Goal: Task Accomplishment & Management: Use online tool/utility

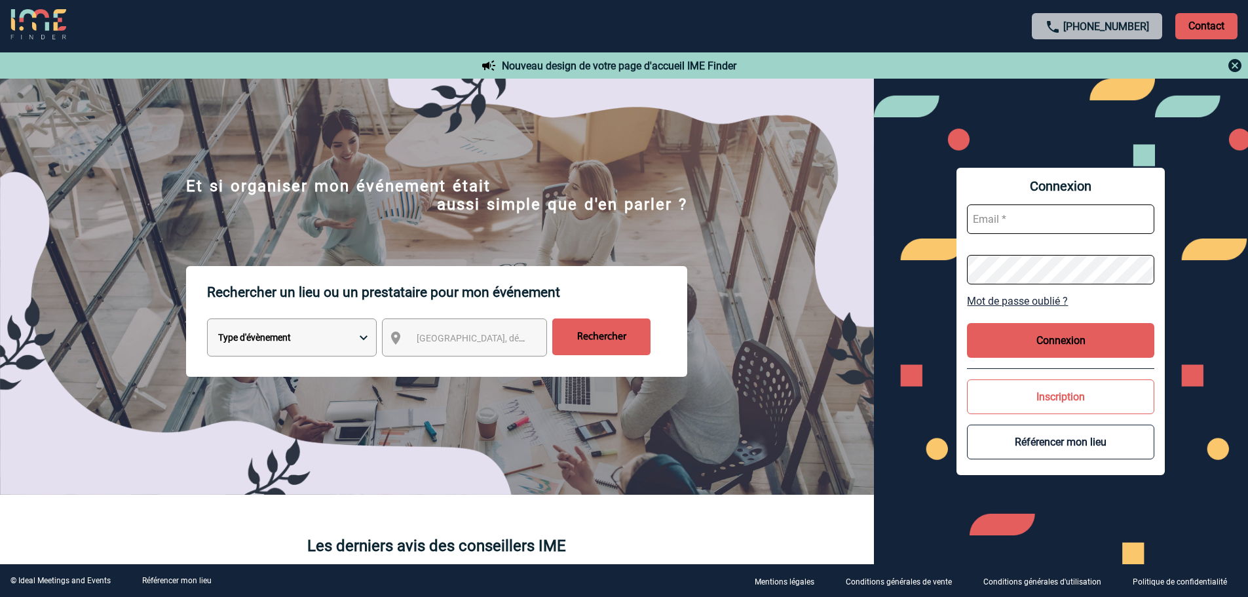
type input "[EMAIL_ADDRESS][DOMAIN_NAME]"
click at [277, 338] on select "Type d'évènement Séminaire avec nuitée Réunion Repas de groupe Team Building & …" at bounding box center [292, 337] width 170 height 38
select select "1"
click at [207, 320] on select "Type d'évènement Séminaire avec nuitée Réunion Repas de groupe Team Building & …" at bounding box center [292, 337] width 170 height 38
click at [467, 346] on span "Ville, département, région..." at bounding box center [477, 338] width 130 height 18
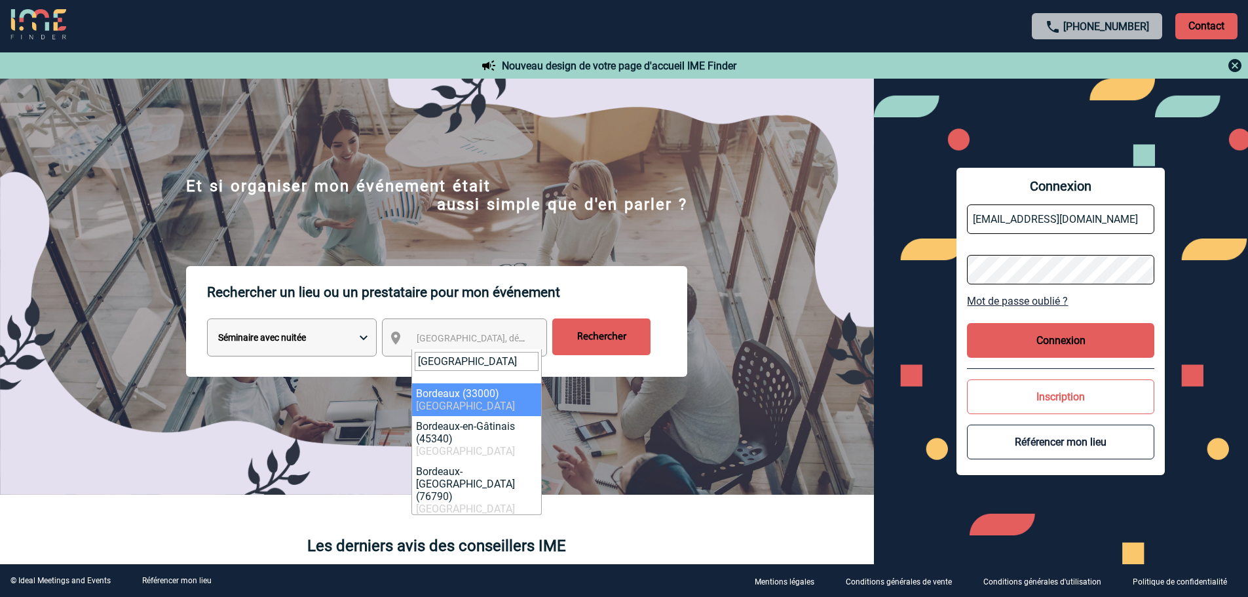
type input "BORDEAUX"
select select "24433"
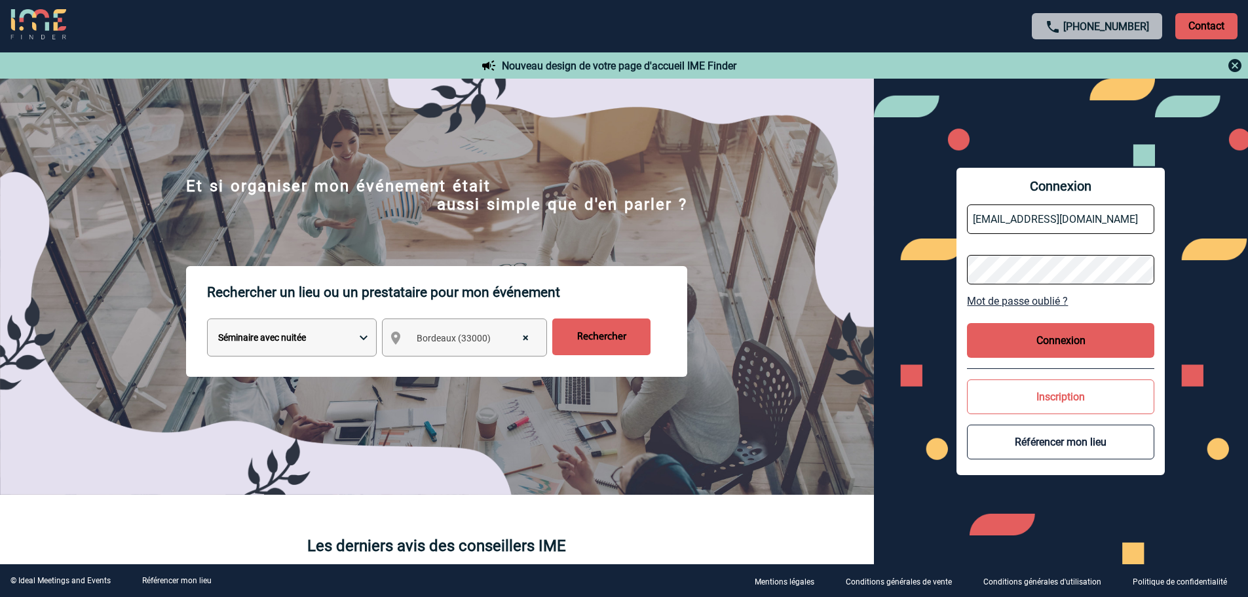
click at [617, 336] on input "Rechercher" at bounding box center [601, 336] width 98 height 37
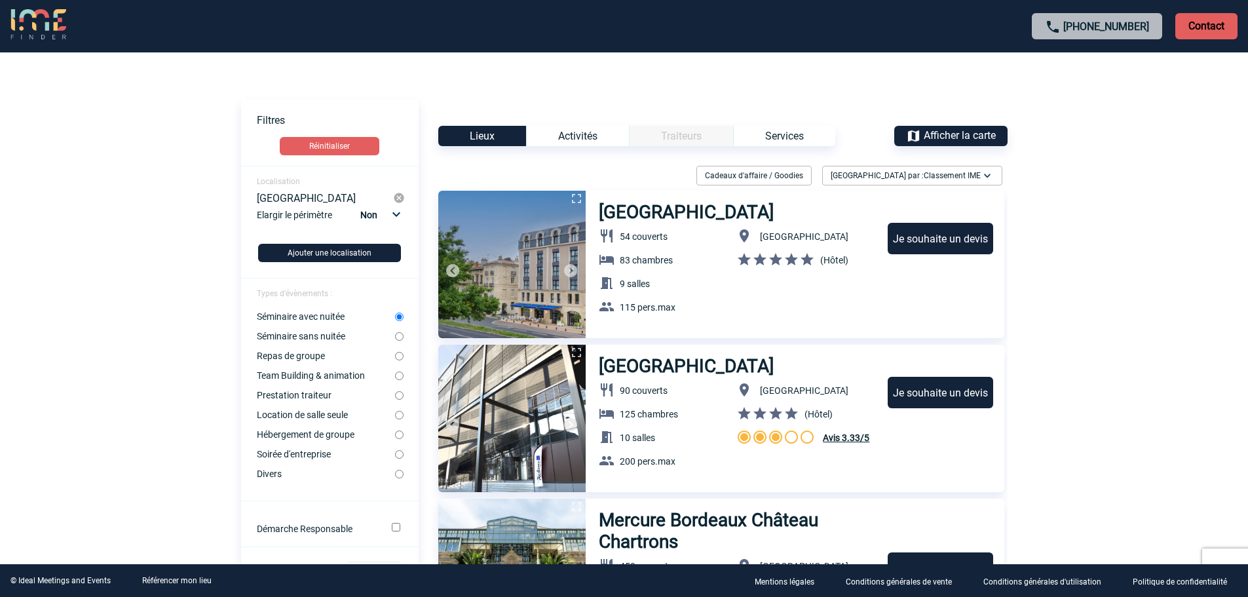
click at [978, 178] on span "Classement IME" at bounding box center [952, 175] width 57 height 9
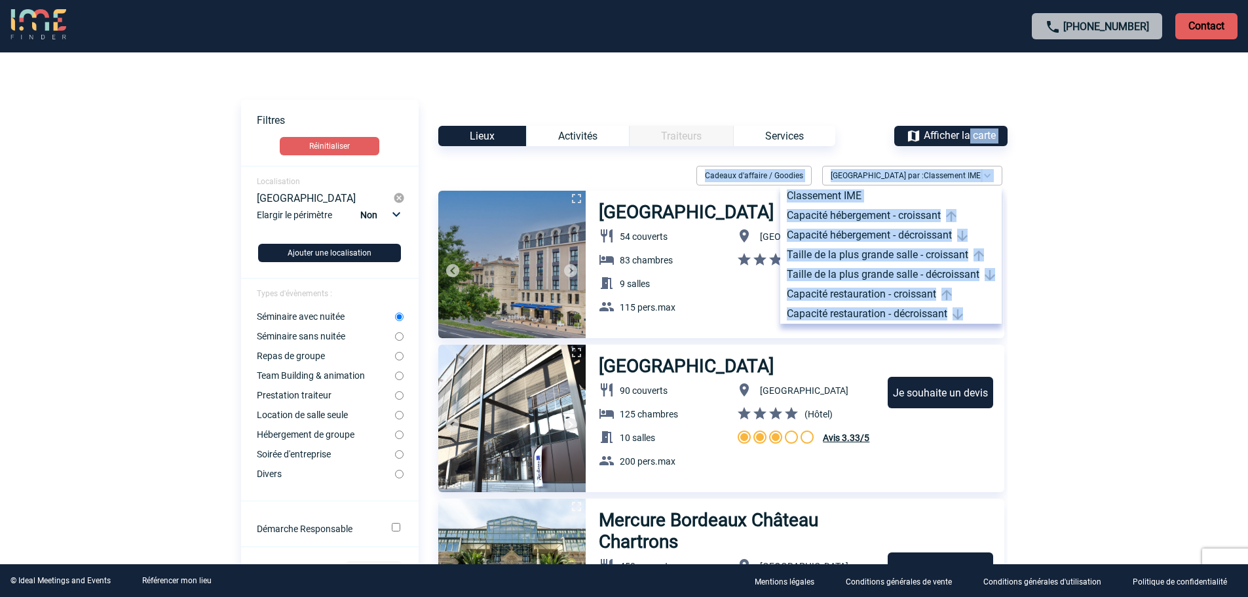
drag, startPoint x: 969, startPoint y: 138, endPoint x: 360, endPoint y: 206, distance: 612.0
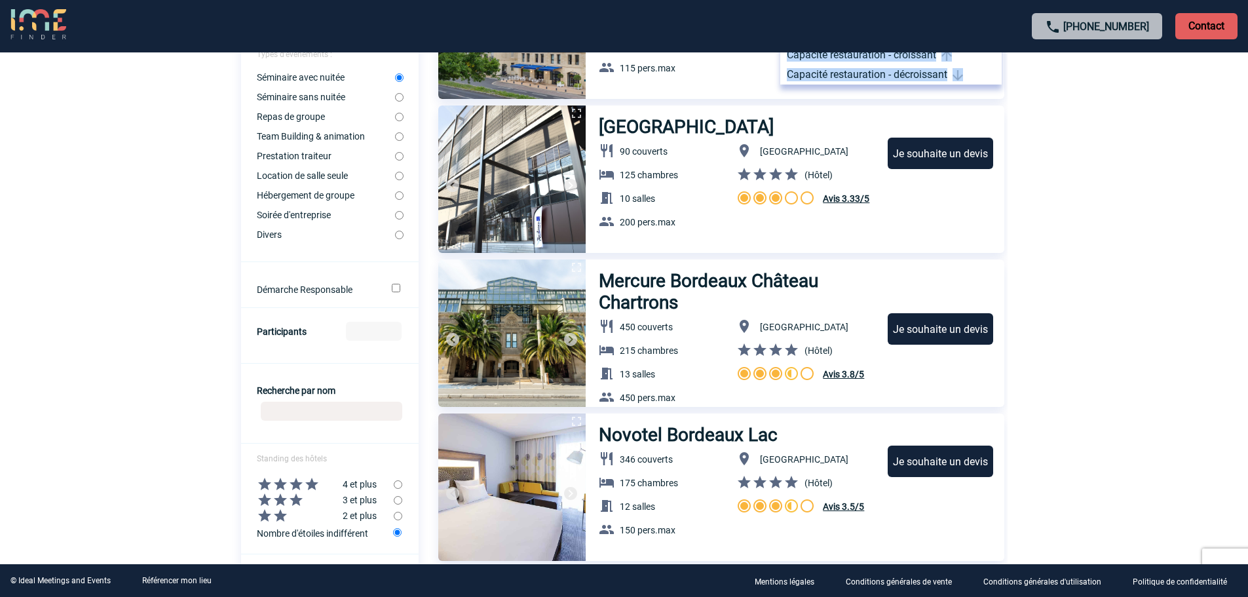
scroll to position [262, 0]
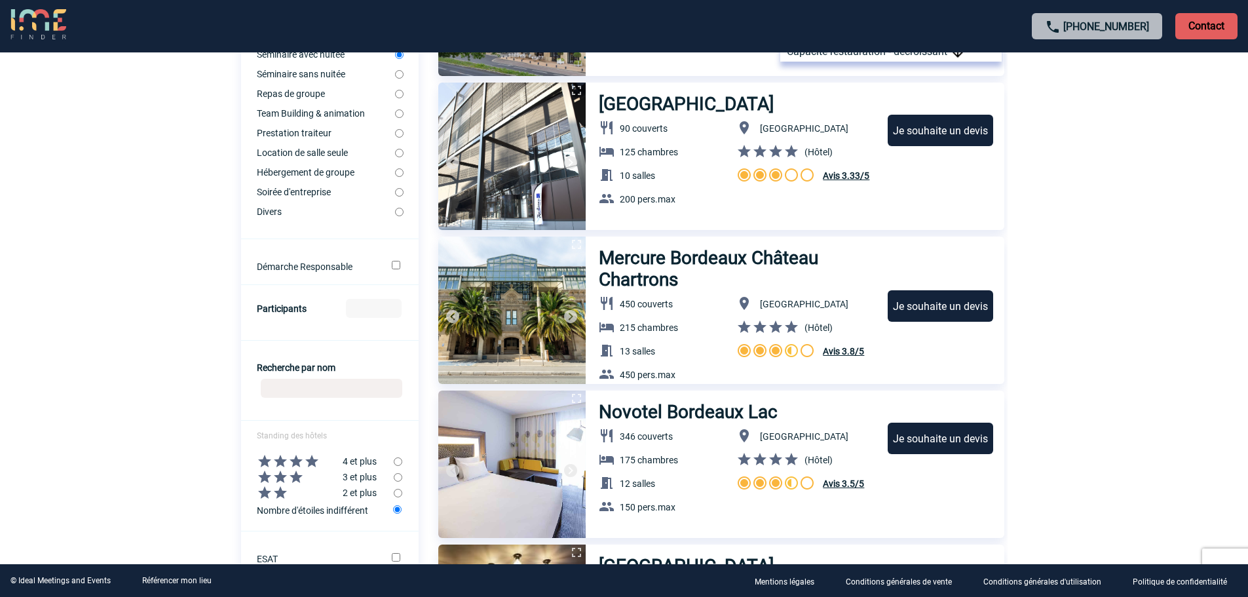
click at [365, 307] on input "Participants" at bounding box center [374, 308] width 56 height 19
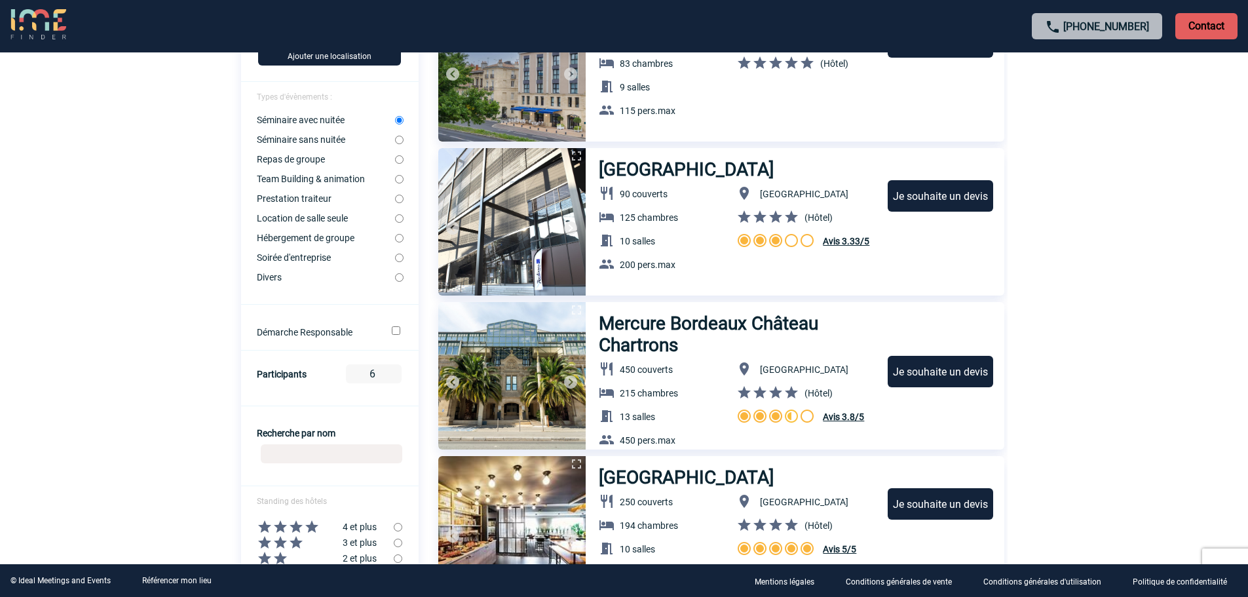
scroll to position [0, 0]
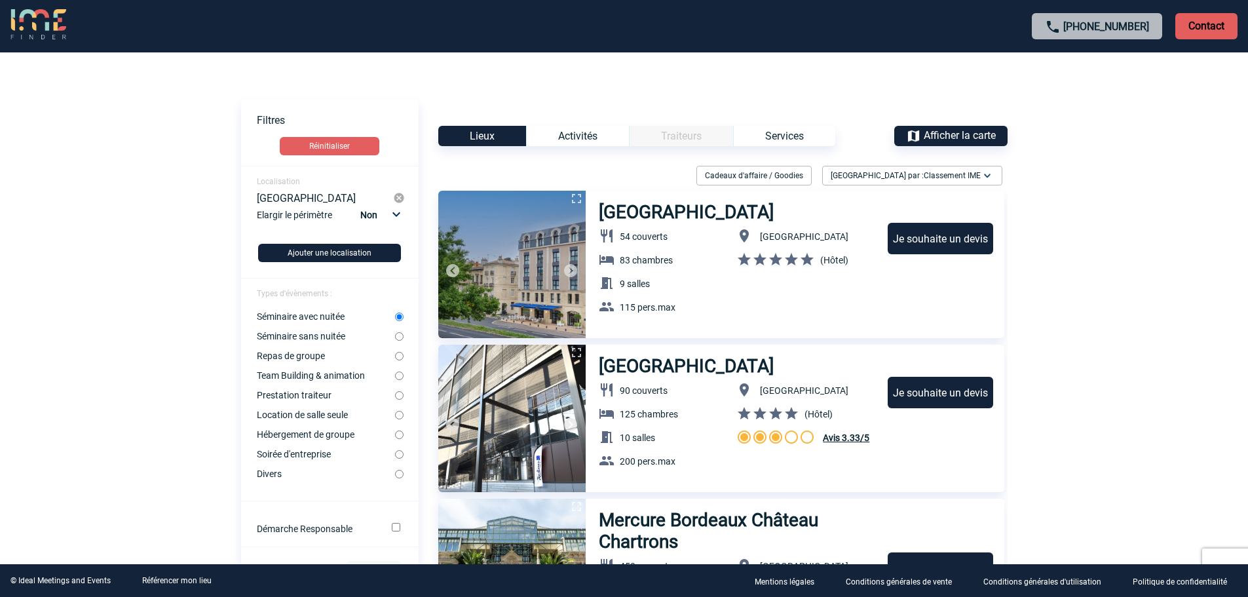
type input "6"
drag, startPoint x: 642, startPoint y: 0, endPoint x: 130, endPoint y: 152, distance: 533.9
click at [130, 152] on body "[PHONE_NUMBER] Contact Contact Voir les filtres Filtres Réinitialiser Localisat…" at bounding box center [624, 298] width 1248 height 597
click at [986, 136] on span "Afficher la carte" at bounding box center [960, 135] width 72 height 12
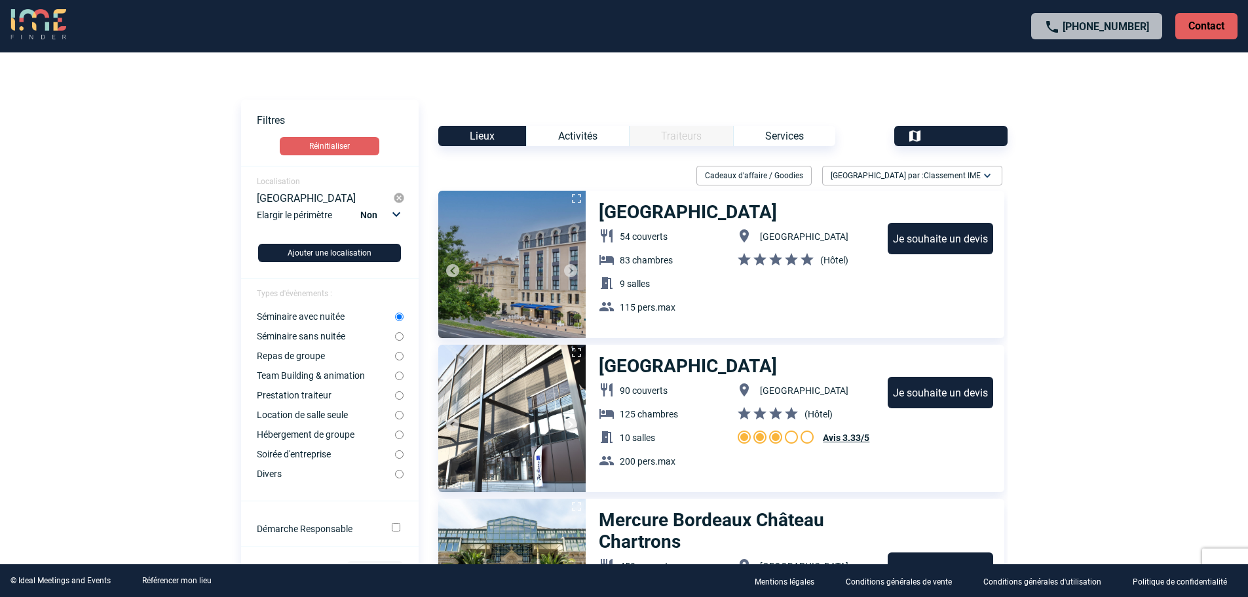
click at [986, 136] on span "Cacher la carte" at bounding box center [959, 135] width 69 height 12
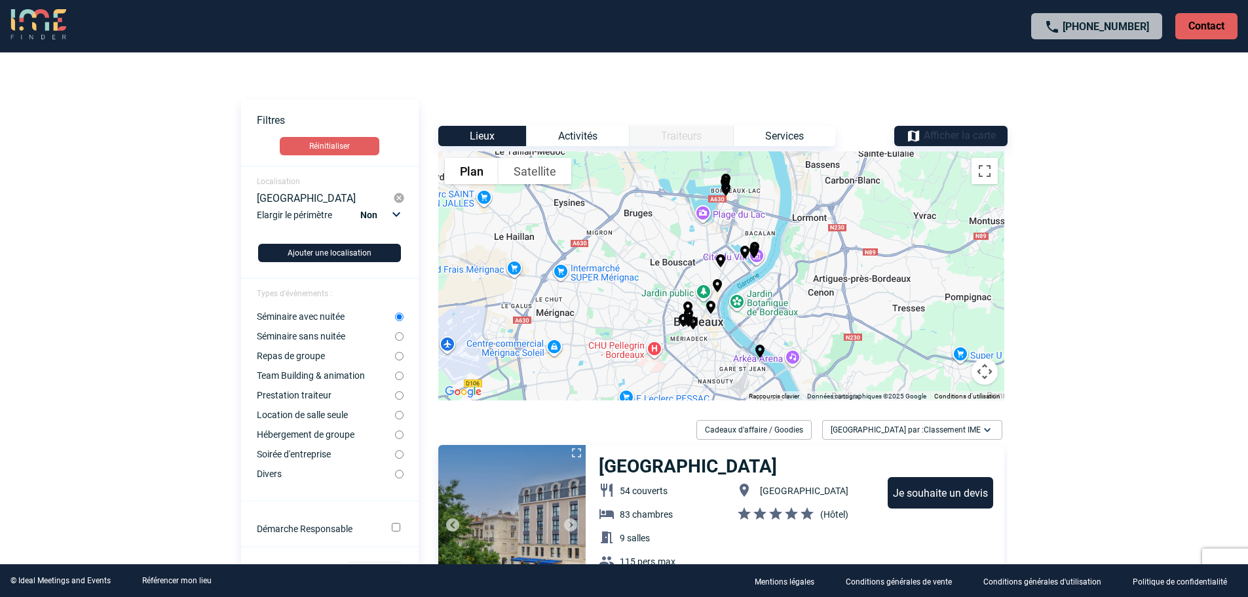
click at [990, 372] on button "Commandes de la caméra de la carte" at bounding box center [985, 371] width 26 height 26
click at [987, 169] on button "Passer en plein écran" at bounding box center [985, 171] width 26 height 26
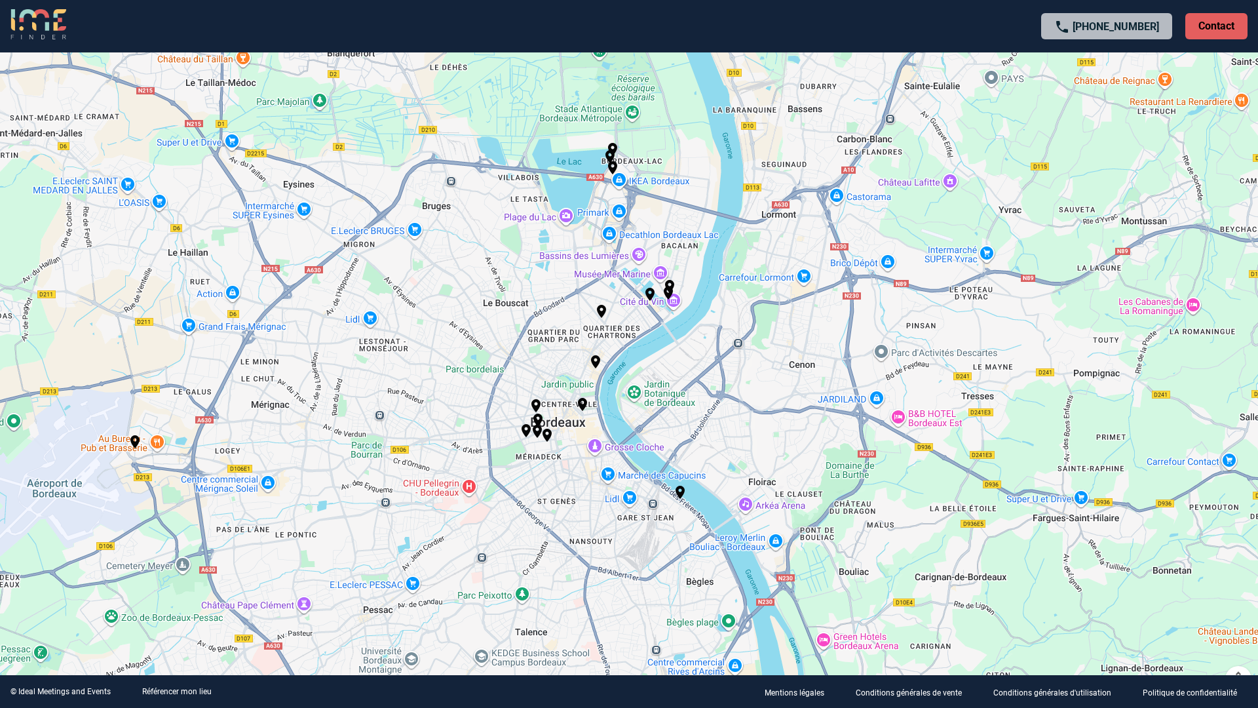
drag, startPoint x: 601, startPoint y: 410, endPoint x: 712, endPoint y: 457, distance: 120.4
click at [712, 457] on div "Pour activer le glissement avec le clavier, appuyez sur Alt+Entrée. Une fois ce…" at bounding box center [629, 354] width 1258 height 708
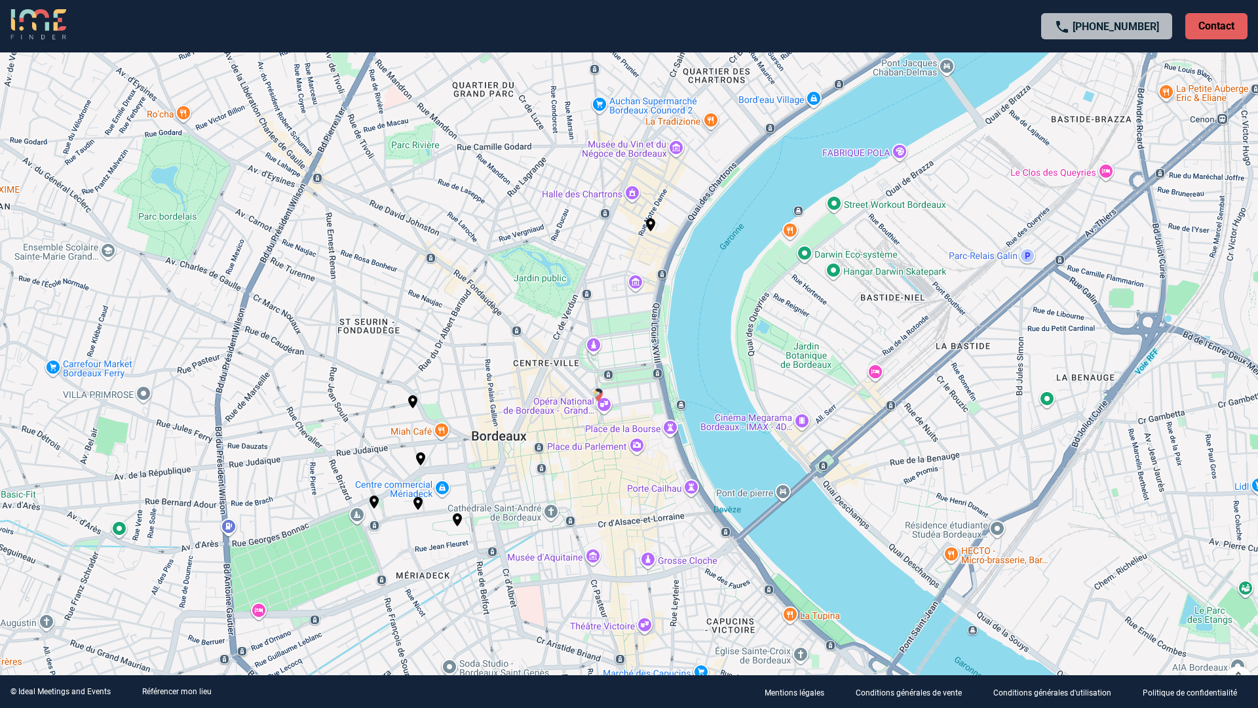
click at [598, 393] on img "Intercontinental Bordeaux Le Grand Hotel" at bounding box center [598, 395] width 16 height 16
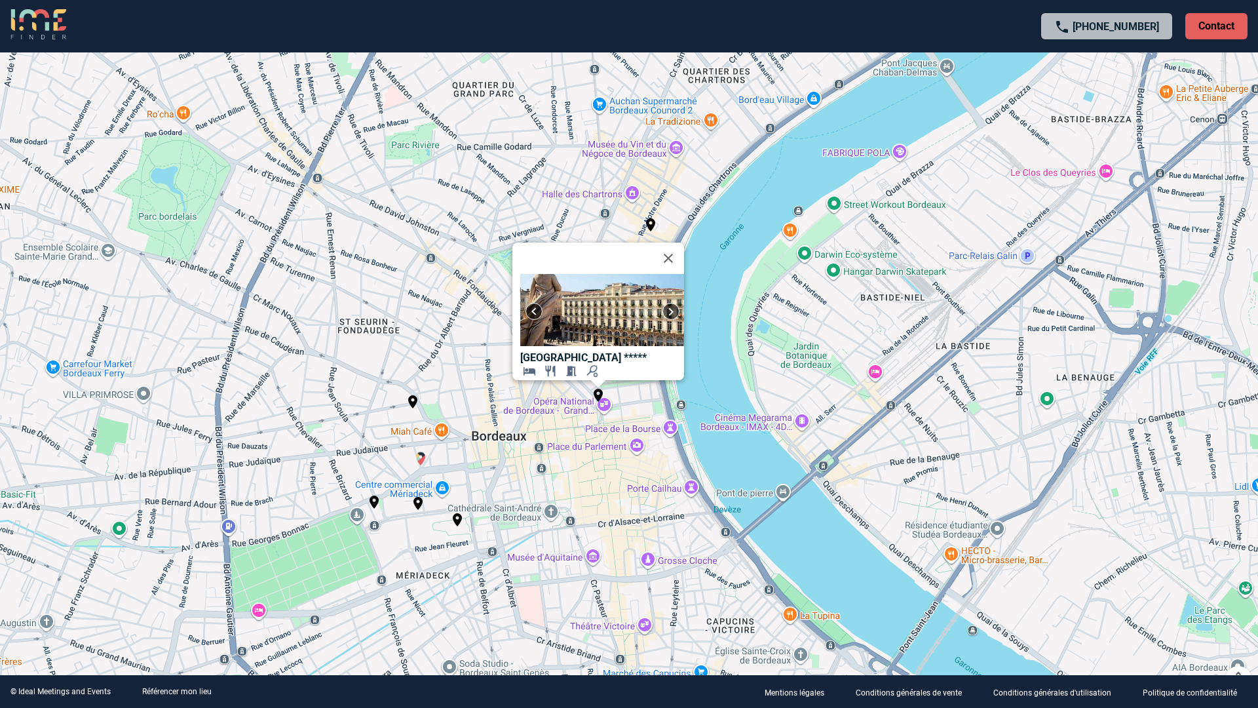
click at [422, 464] on img "Mercure Bordeaux Centre" at bounding box center [421, 459] width 16 height 16
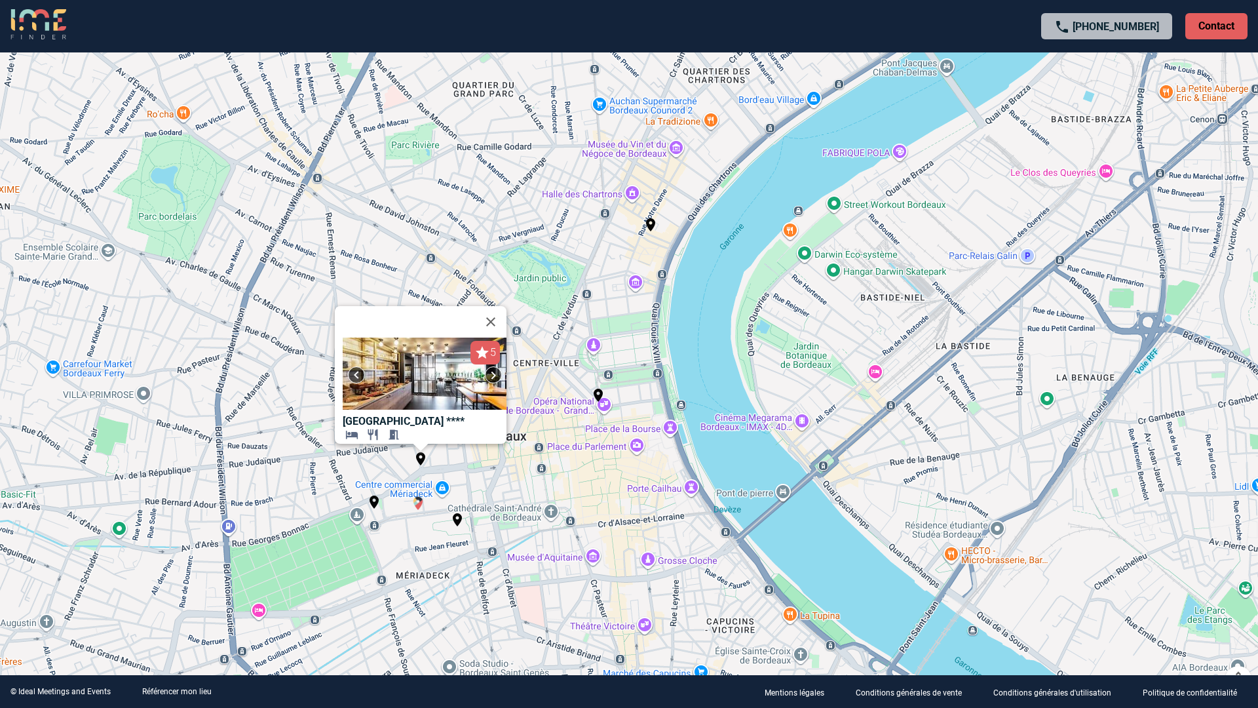
click at [413, 500] on img "FirstName Bordeaux" at bounding box center [418, 503] width 16 height 16
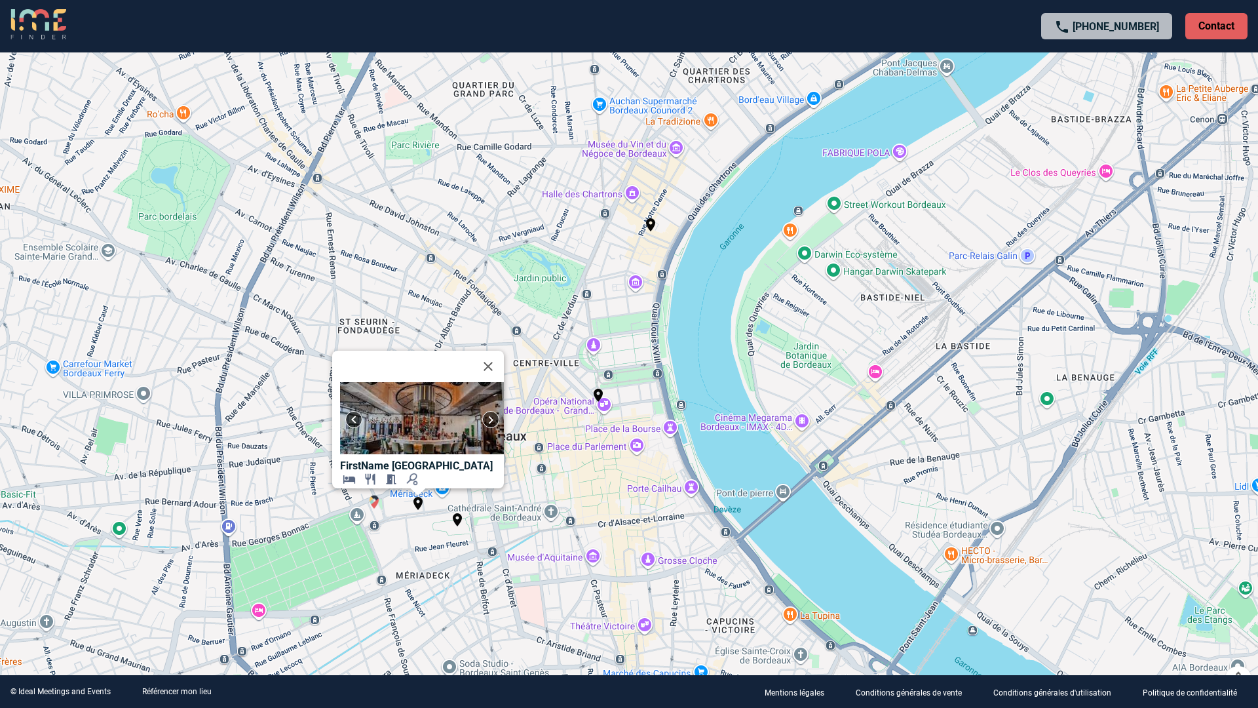
click at [378, 500] on img "Hôtel ibis Styles Bordeaux Meriadeck" at bounding box center [374, 502] width 16 height 16
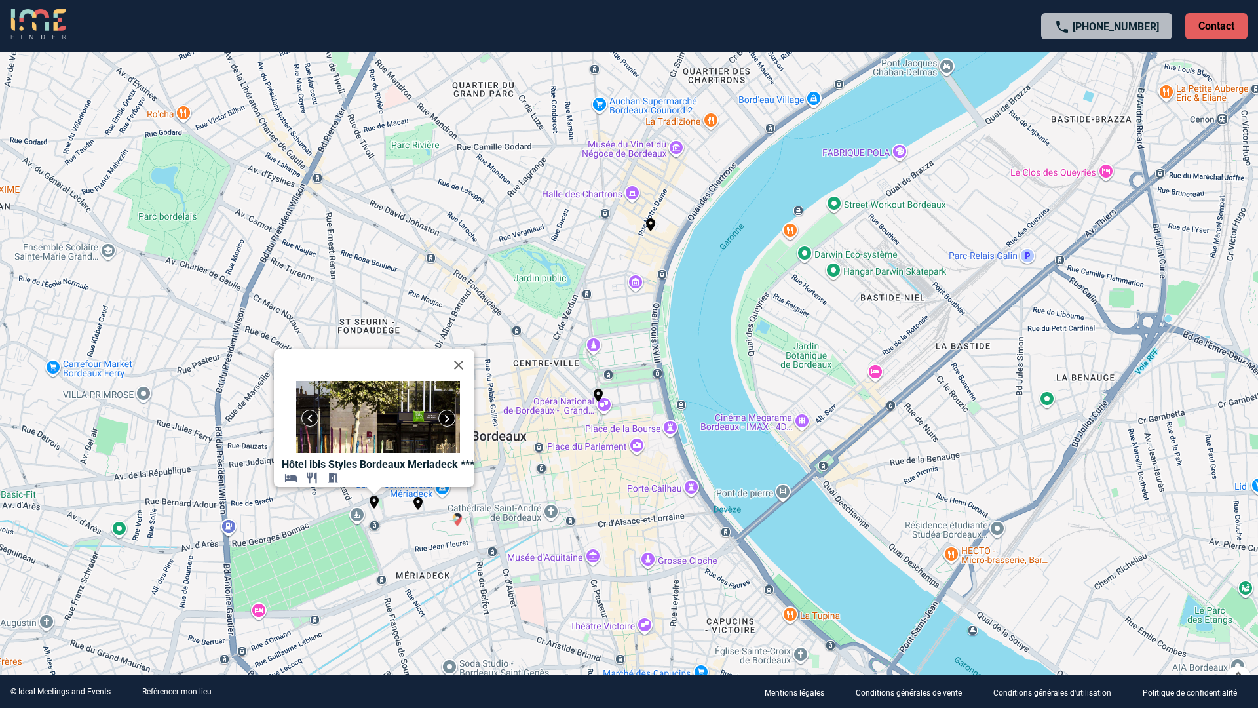
click at [455, 519] on img "Novotel Bordeaux Centre" at bounding box center [458, 520] width 16 height 16
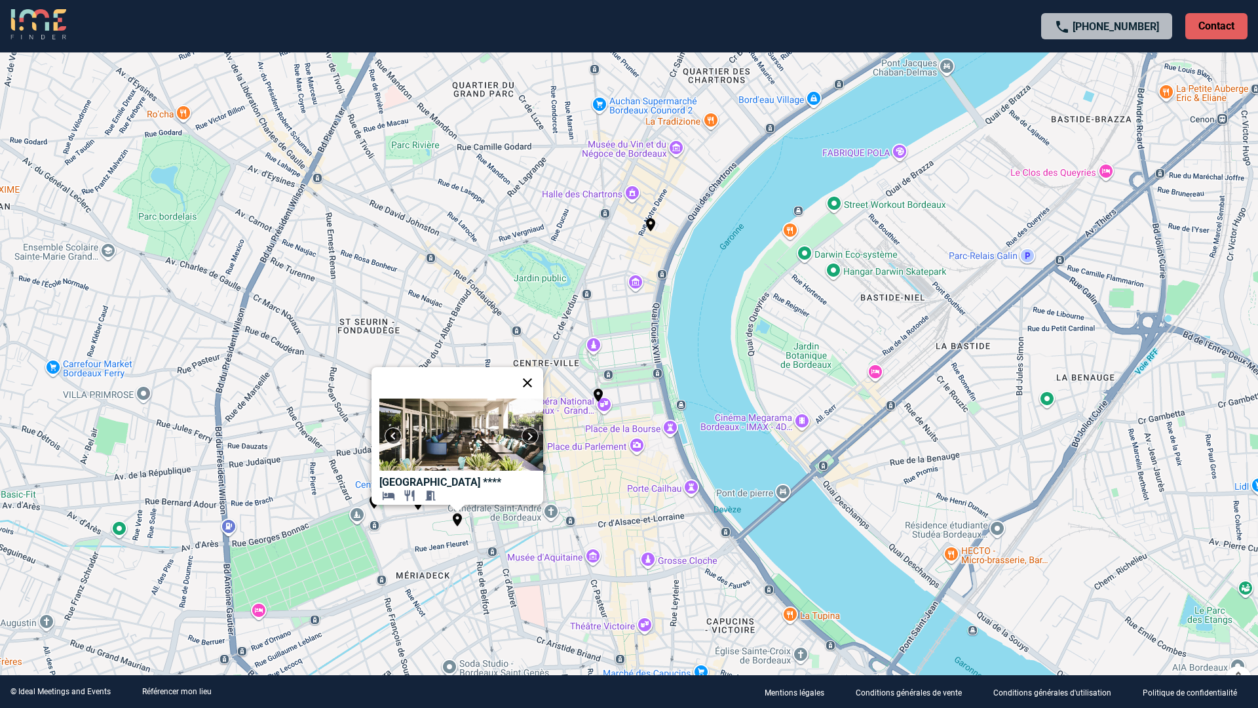
click at [530, 377] on button "Fermer" at bounding box center [527, 382] width 31 height 31
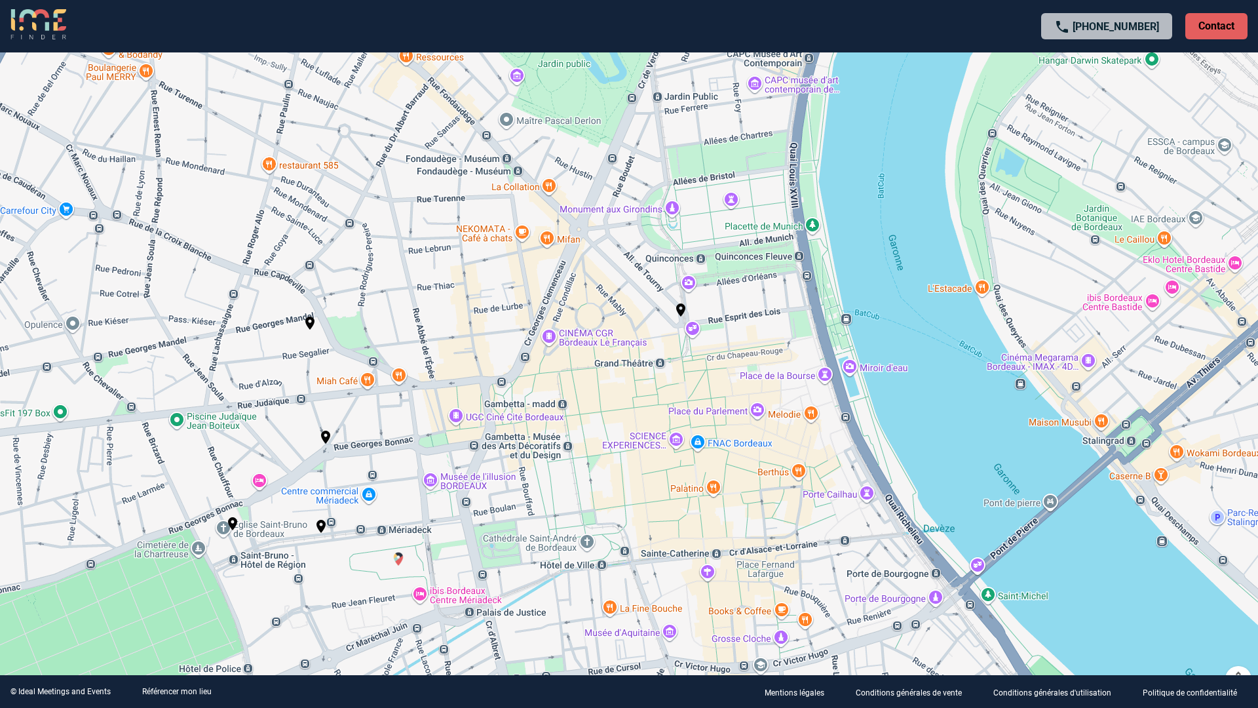
click at [402, 553] on img "Novotel Bordeaux Centre" at bounding box center [399, 559] width 16 height 16
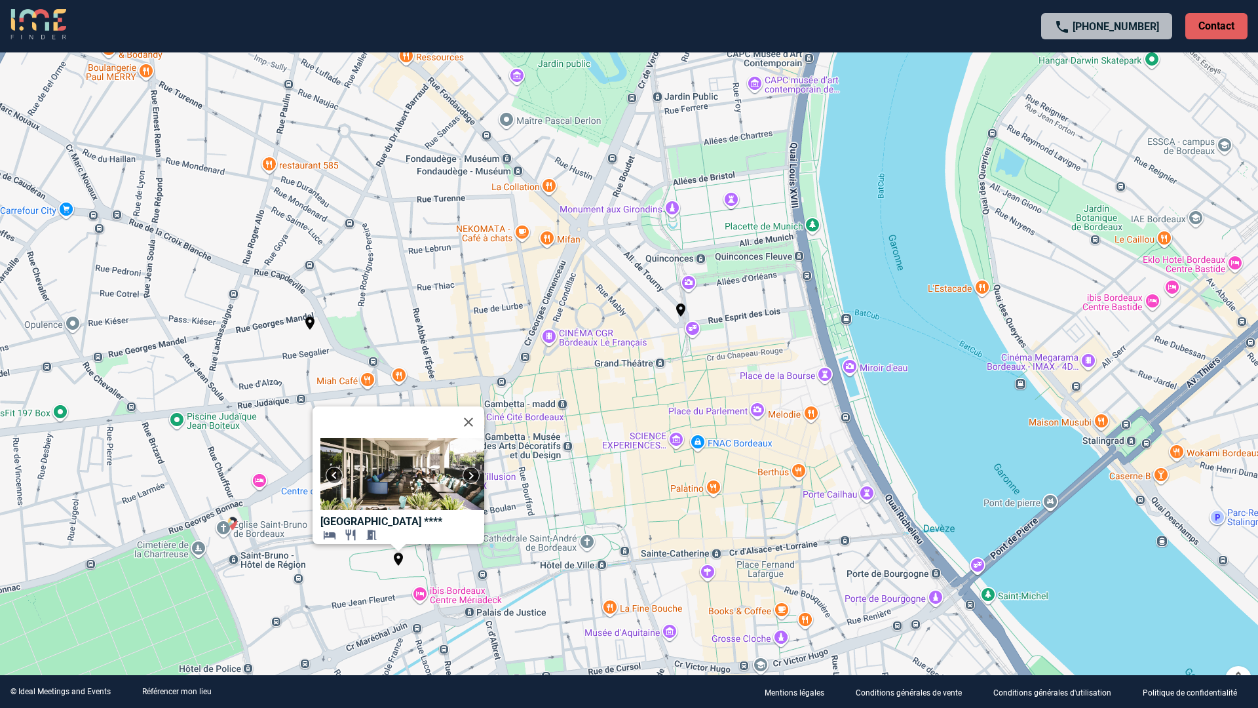
click at [237, 522] on img "Hôtel ibis Styles Bordeaux Meriadeck" at bounding box center [233, 524] width 16 height 16
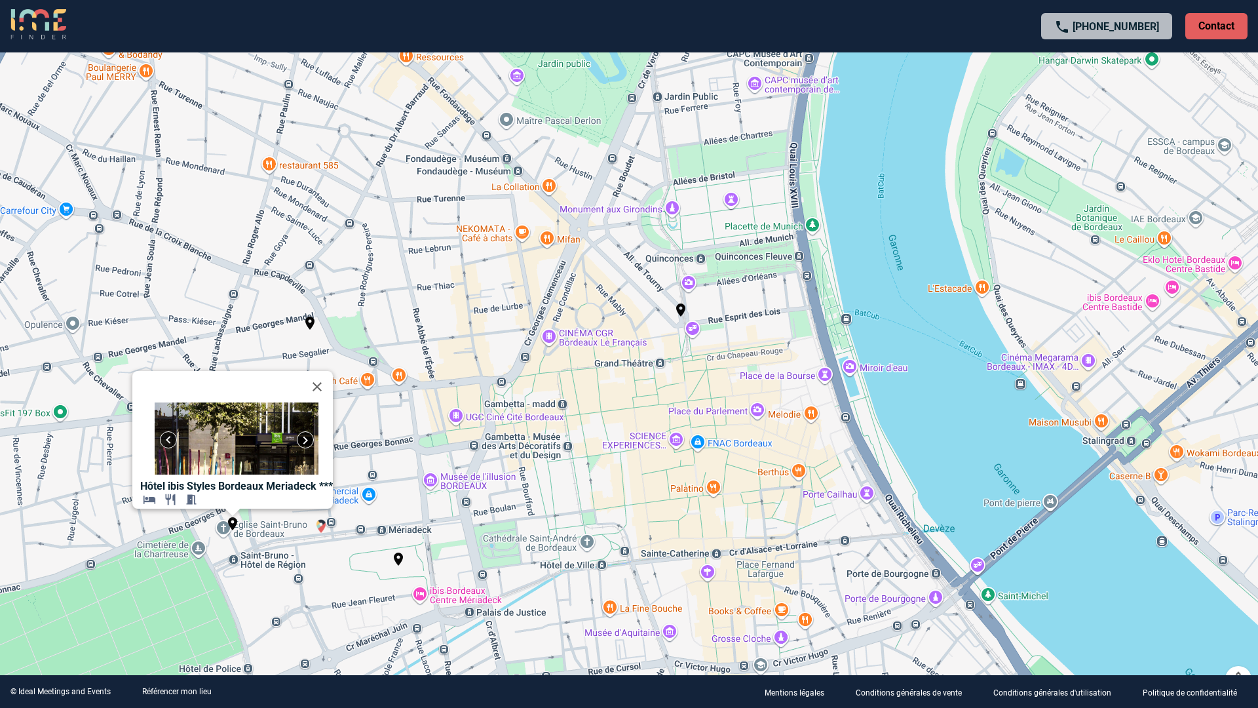
click at [319, 530] on img "FirstName Bordeaux" at bounding box center [321, 526] width 16 height 16
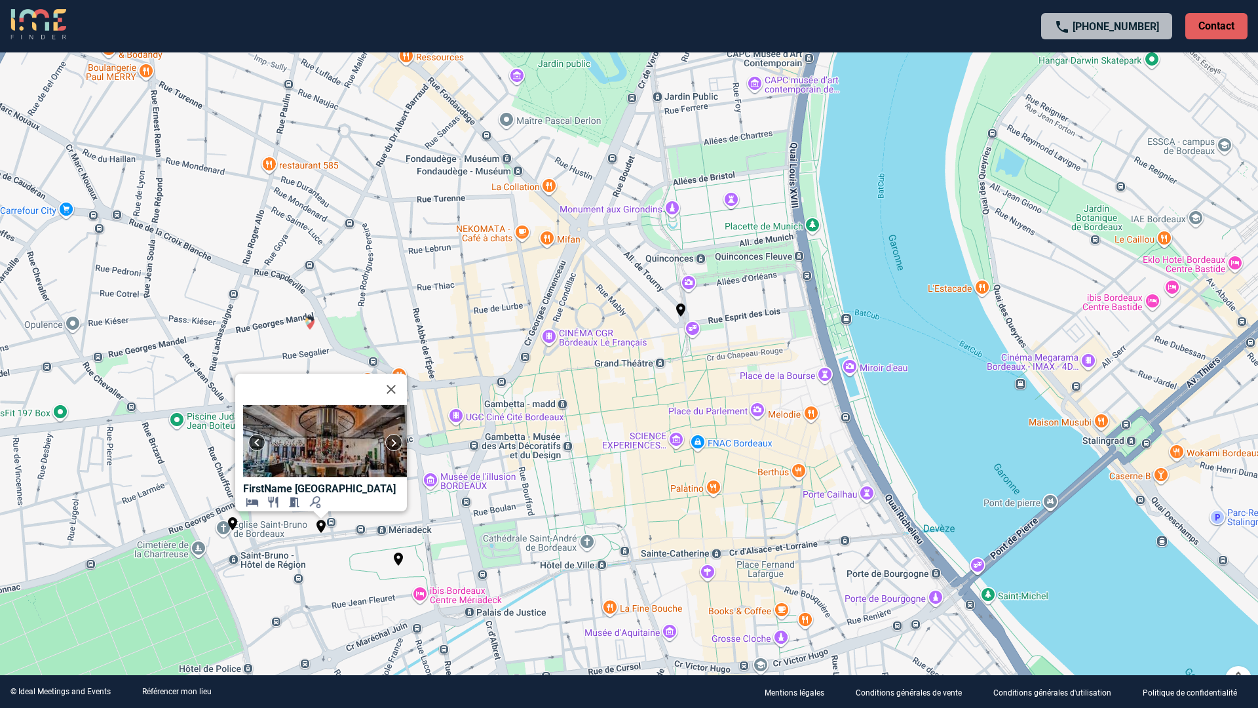
click at [310, 326] on img "Hôtel Burdigala" at bounding box center [310, 323] width 16 height 16
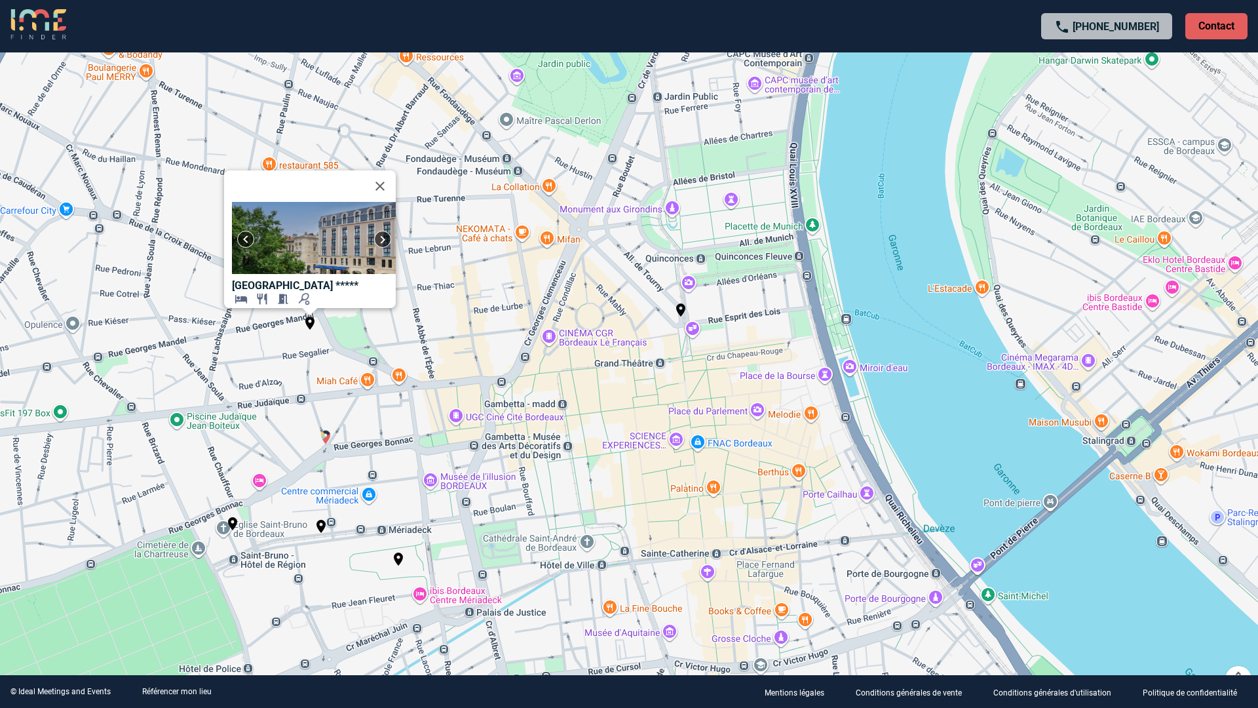
click at [324, 436] on img "Mercure Bordeaux Centre" at bounding box center [326, 437] width 16 height 16
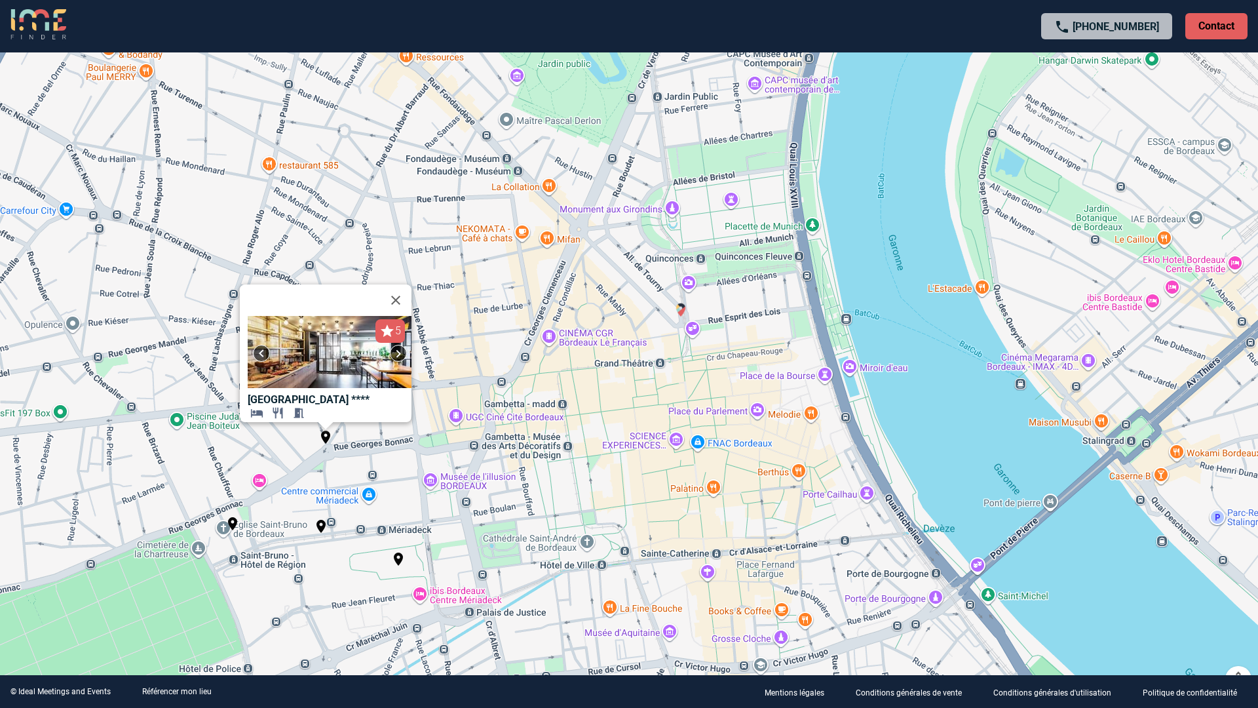
click at [684, 309] on img "Intercontinental Bordeaux Le Grand Hotel" at bounding box center [681, 310] width 16 height 16
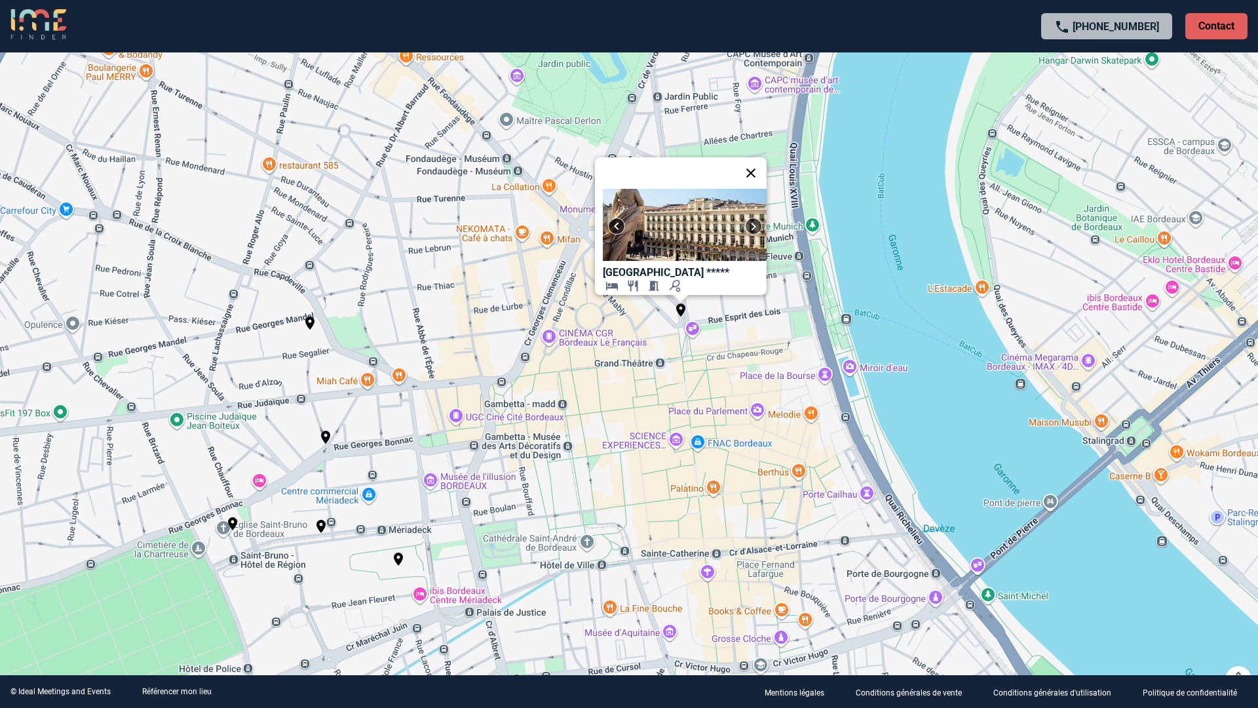
click at [767, 165] on button "Fermer" at bounding box center [750, 172] width 31 height 31
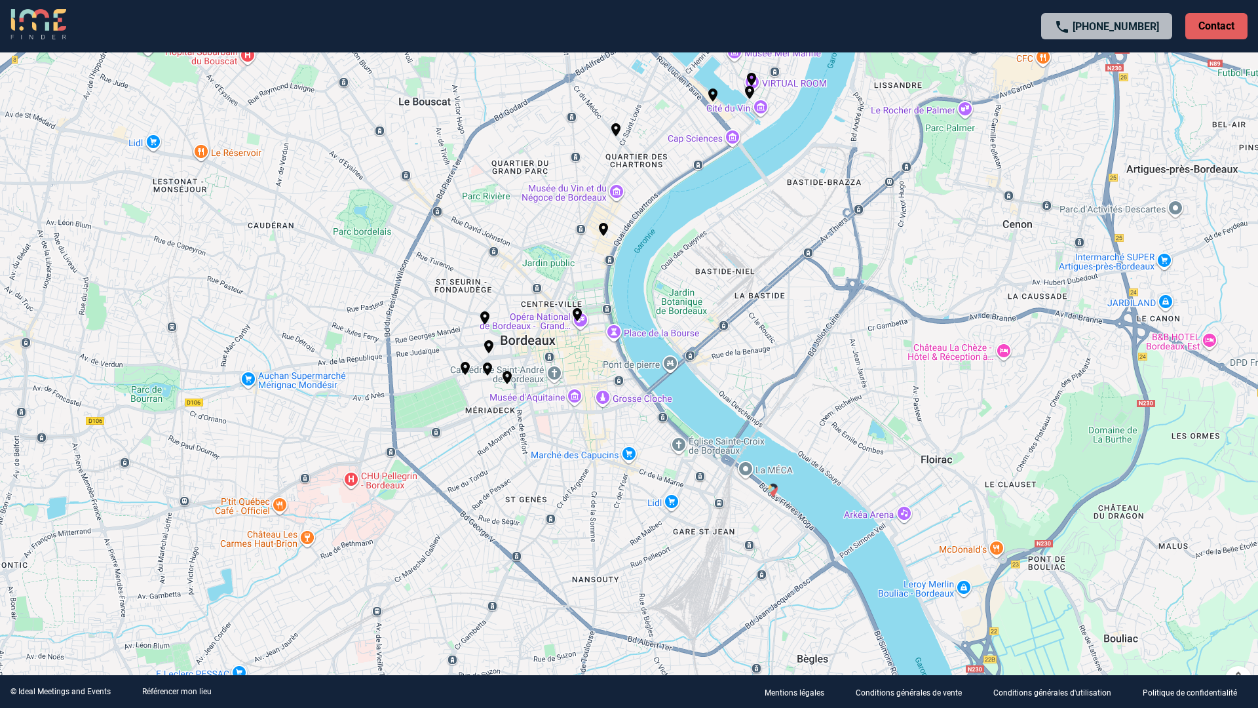
click at [774, 488] on img "Hilton Garden Inn Bordeaux Centre" at bounding box center [773, 490] width 16 height 16
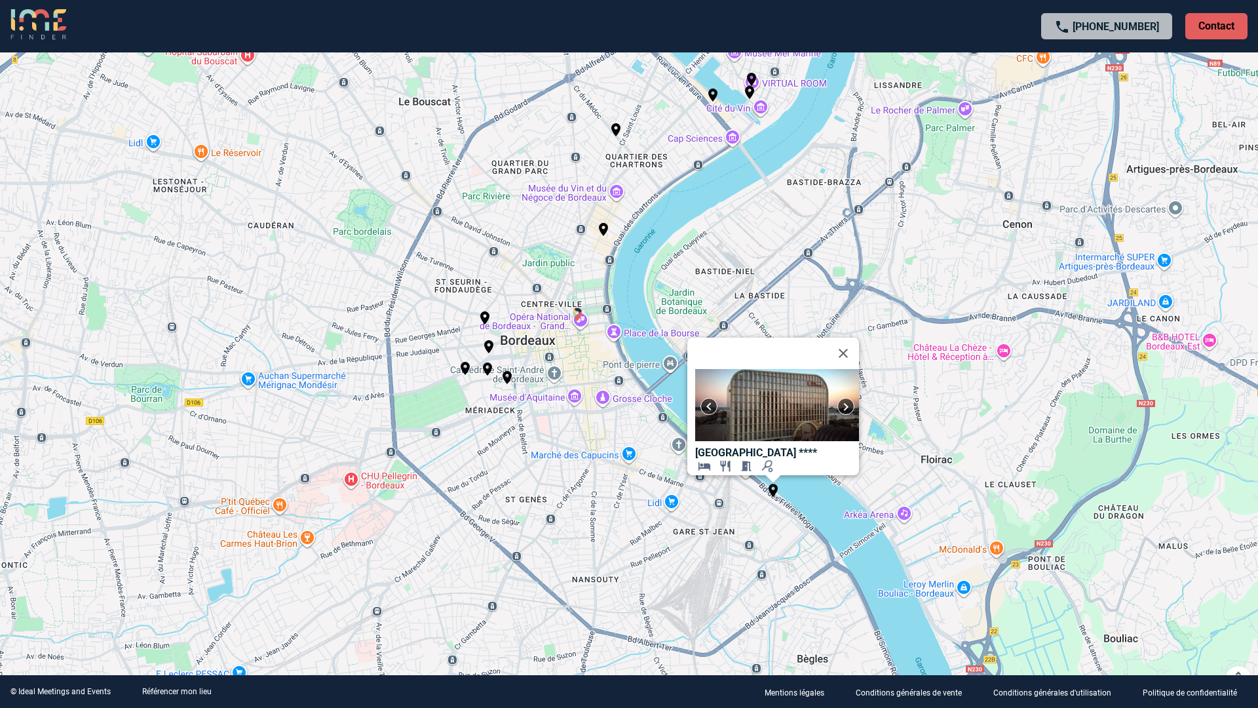
click at [579, 314] on img "Intercontinental Bordeaux Le Grand Hotel" at bounding box center [577, 315] width 16 height 16
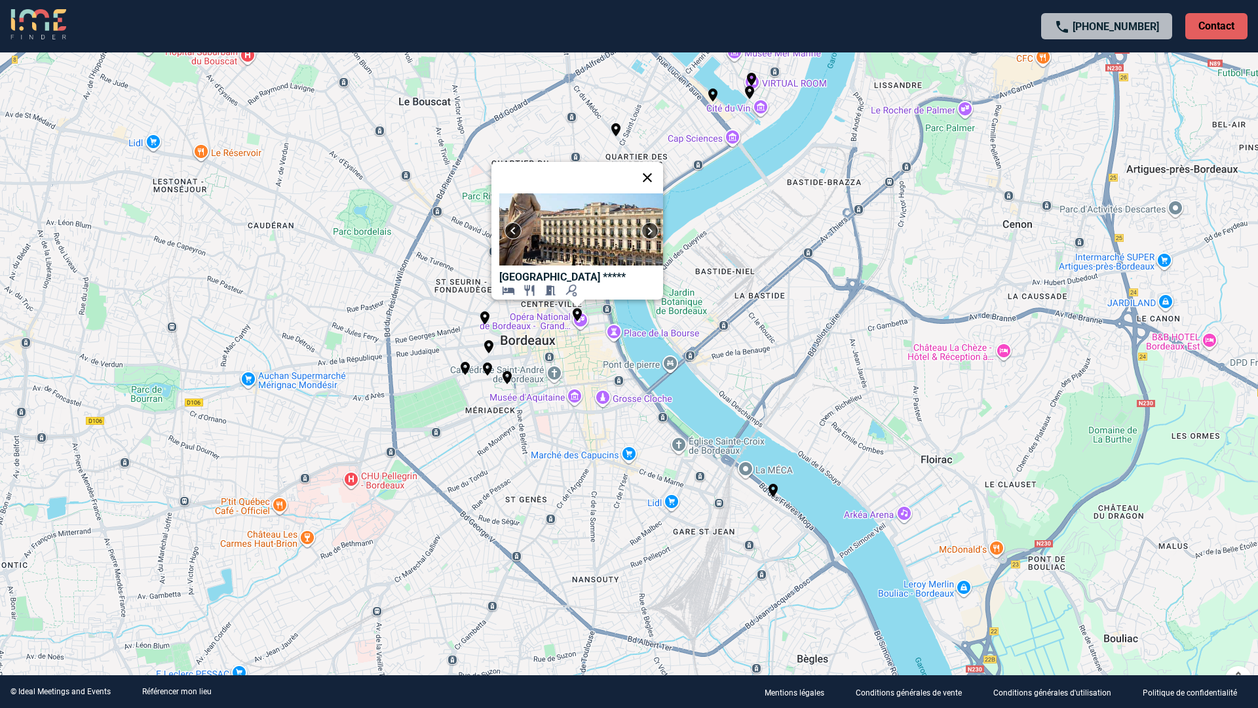
click at [663, 170] on button "Fermer" at bounding box center [647, 177] width 31 height 31
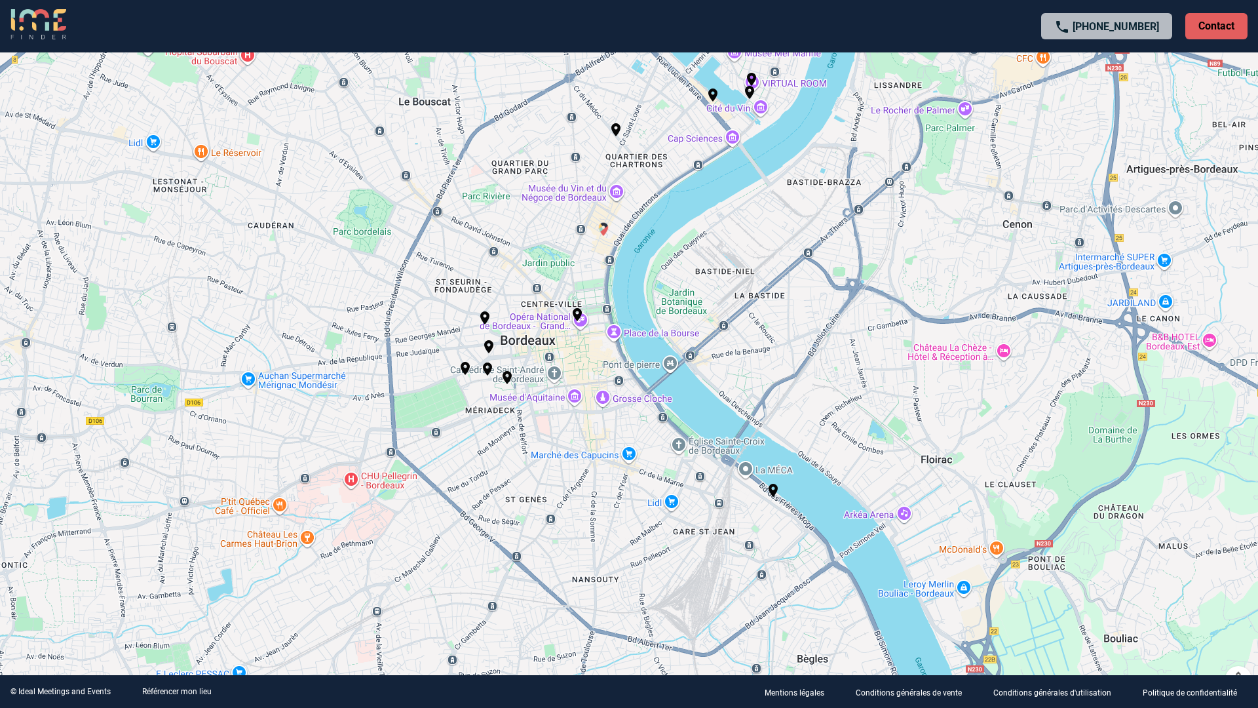
click at [609, 231] on img "Hotel Indigo Bordeaux Centre Chartrons" at bounding box center [604, 230] width 16 height 16
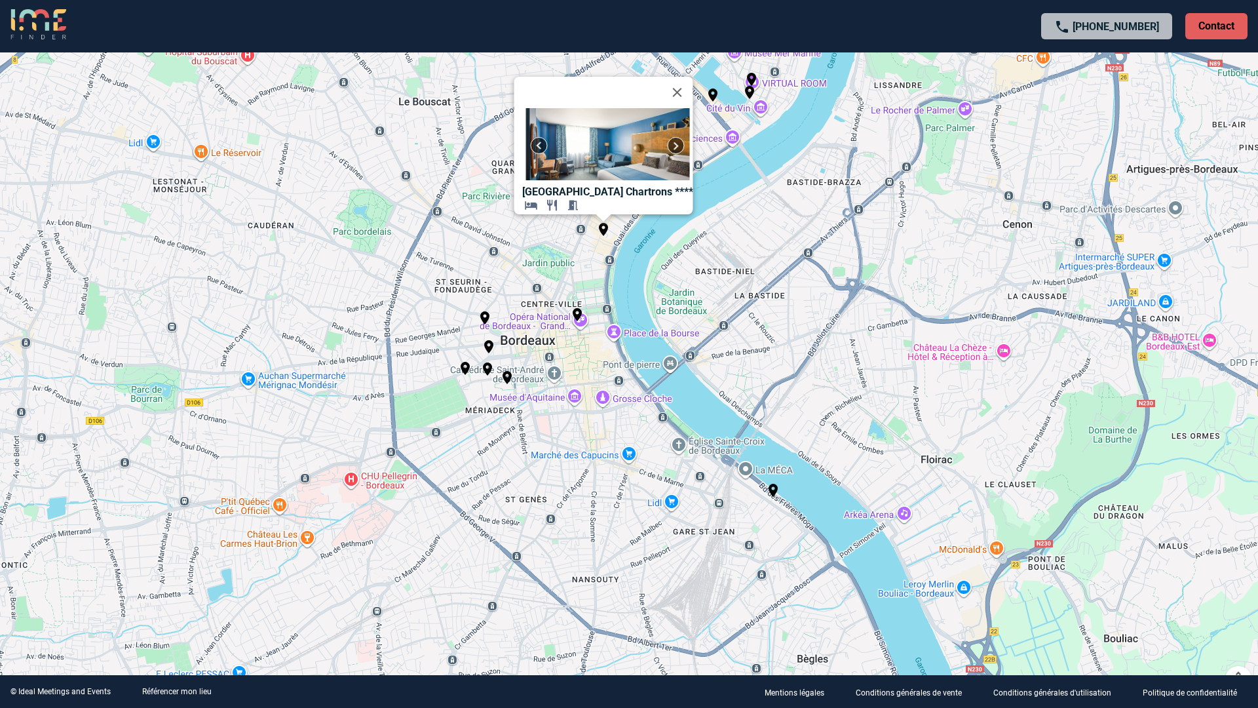
click at [638, 187] on b "[GEOGRAPHIC_DATA] Chartrons" at bounding box center [597, 191] width 150 height 12
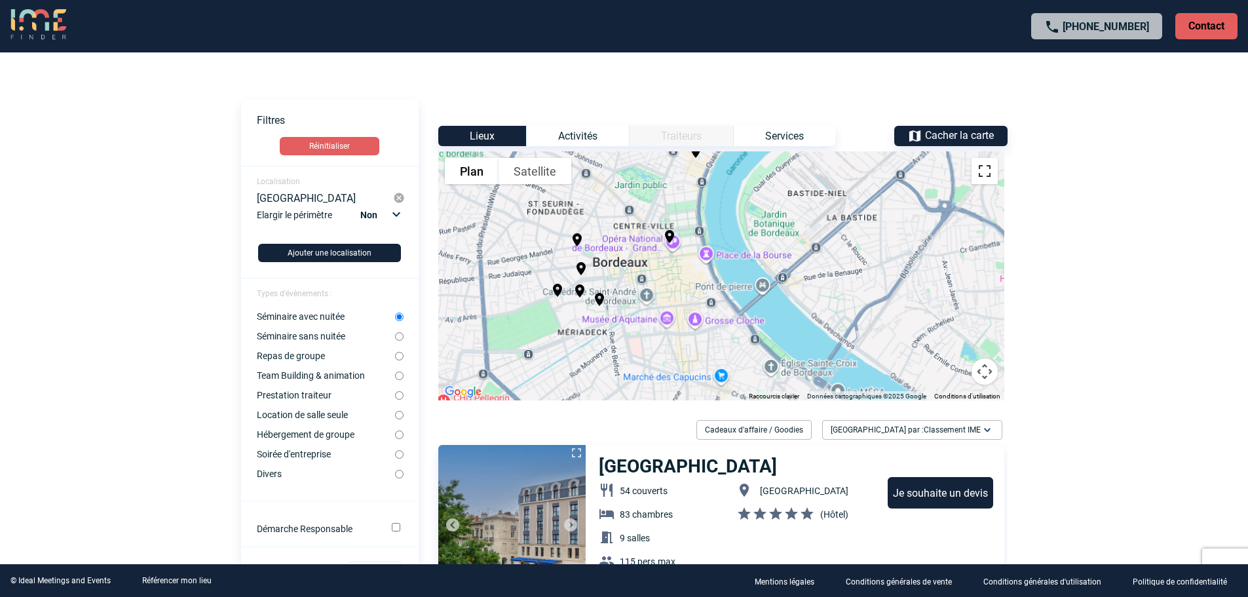
click at [987, 178] on button "Passer en plein écran" at bounding box center [985, 171] width 26 height 26
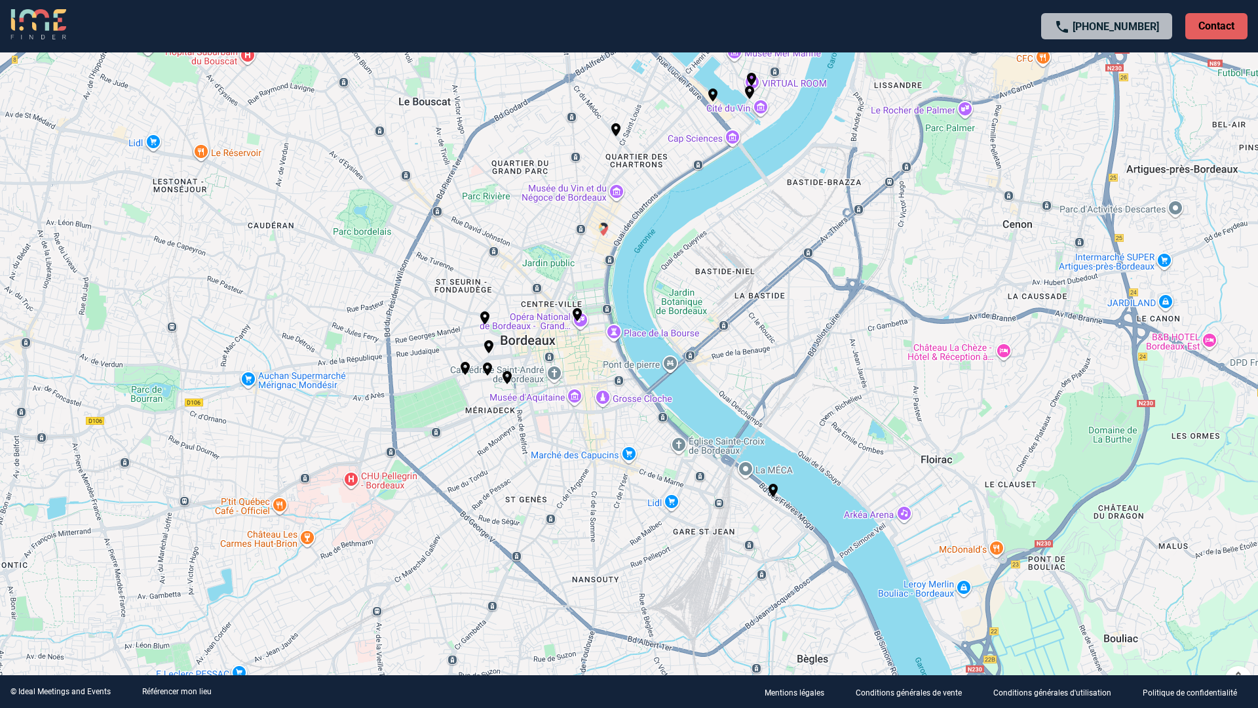
click at [604, 226] on img "Hotel Indigo Bordeaux Centre Chartrons" at bounding box center [604, 230] width 16 height 16
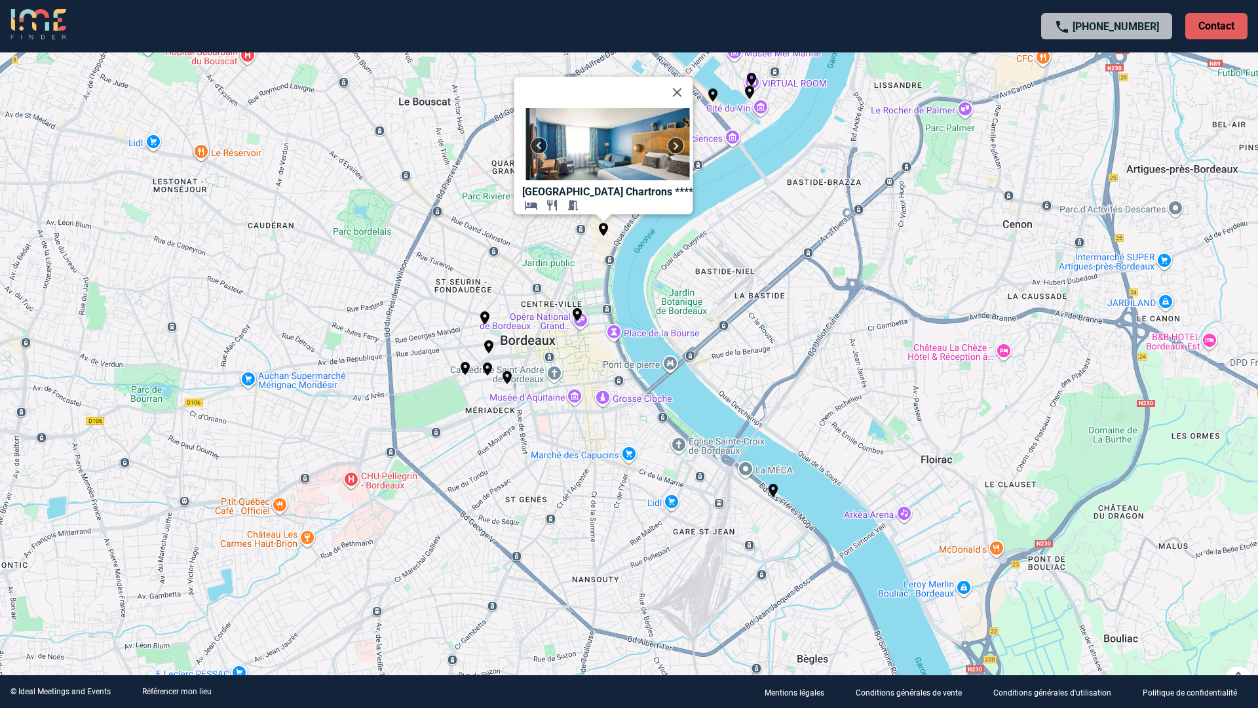
click at [553, 247] on div "Pour activer le glissement avec le clavier, appuyez sur Alt+Entrée. Une fois ce…" at bounding box center [629, 354] width 1258 height 708
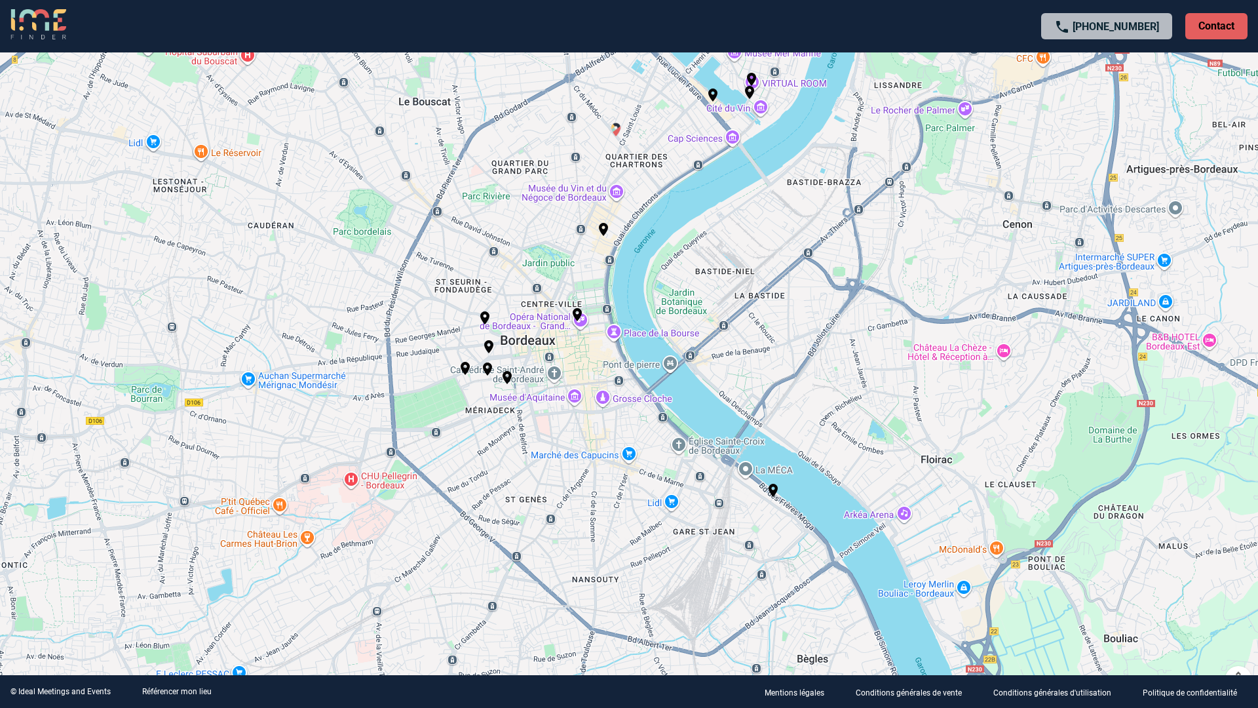
click at [620, 126] on img "Mercure Bordeaux Château Chartrons" at bounding box center [616, 130] width 16 height 16
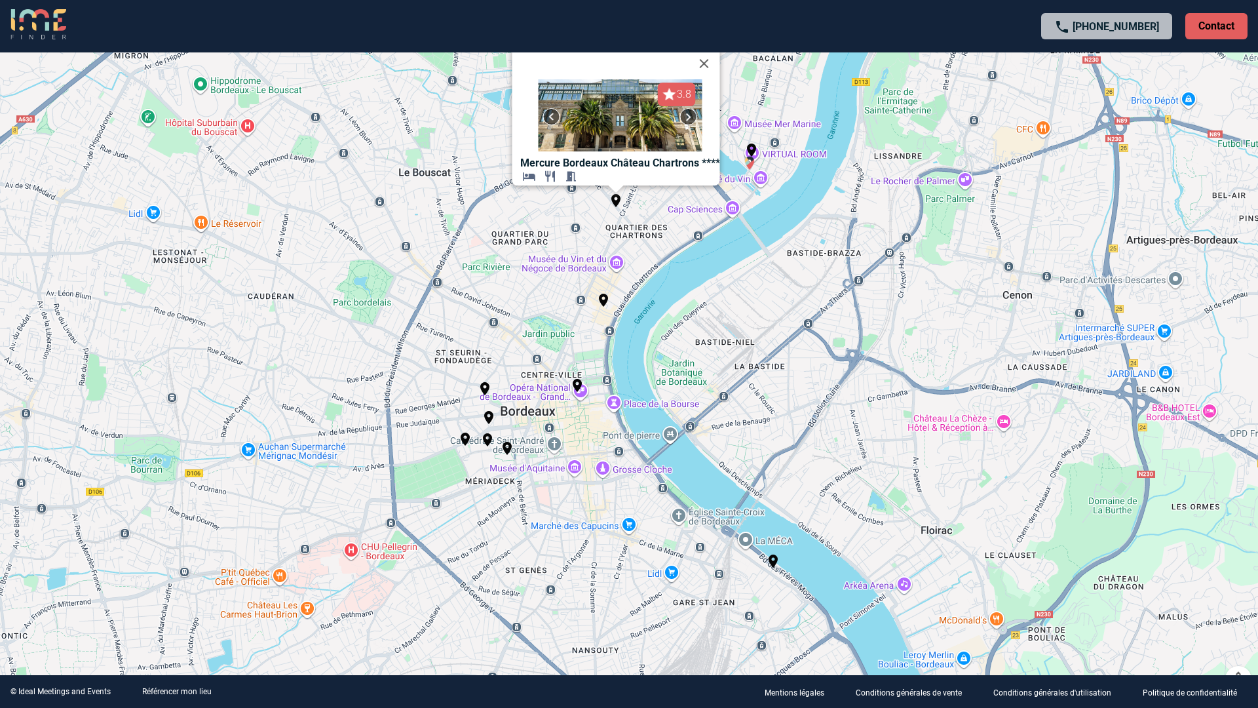
click at [750, 164] on img "Moxy Bordeaux" at bounding box center [750, 163] width 16 height 16
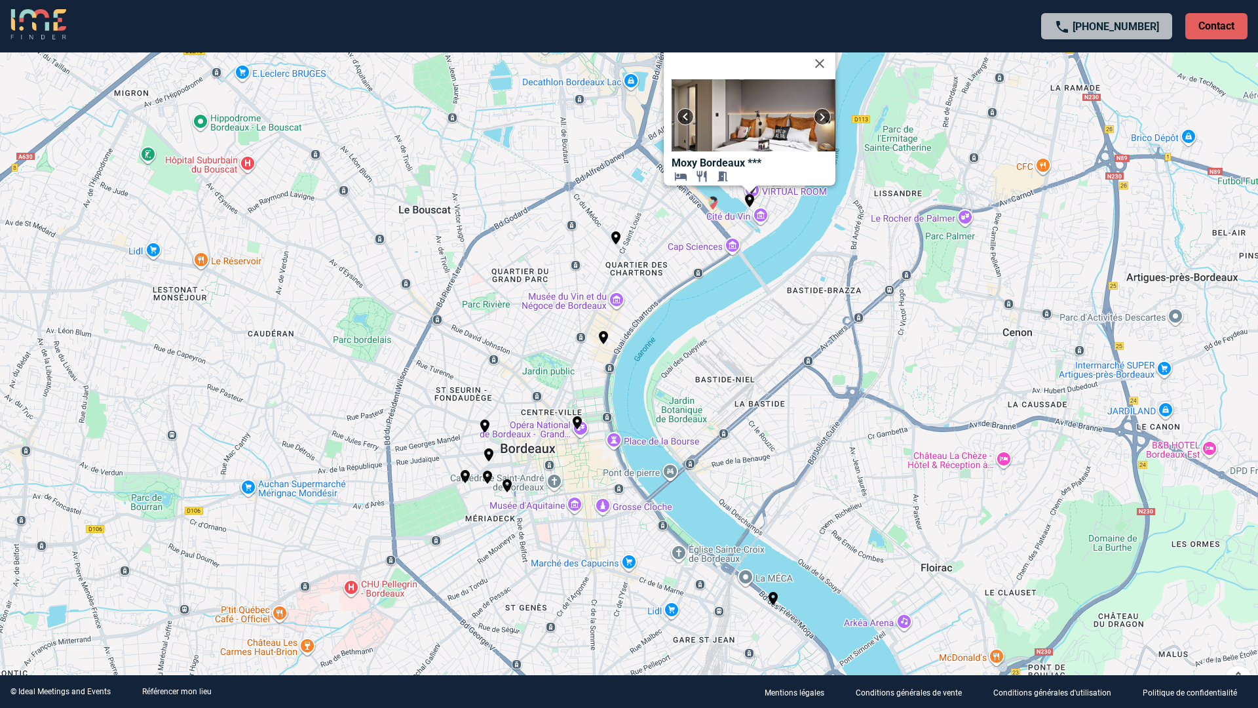
click at [713, 205] on img "Radisson Blu Hotel Bordeaux" at bounding box center [713, 203] width 16 height 16
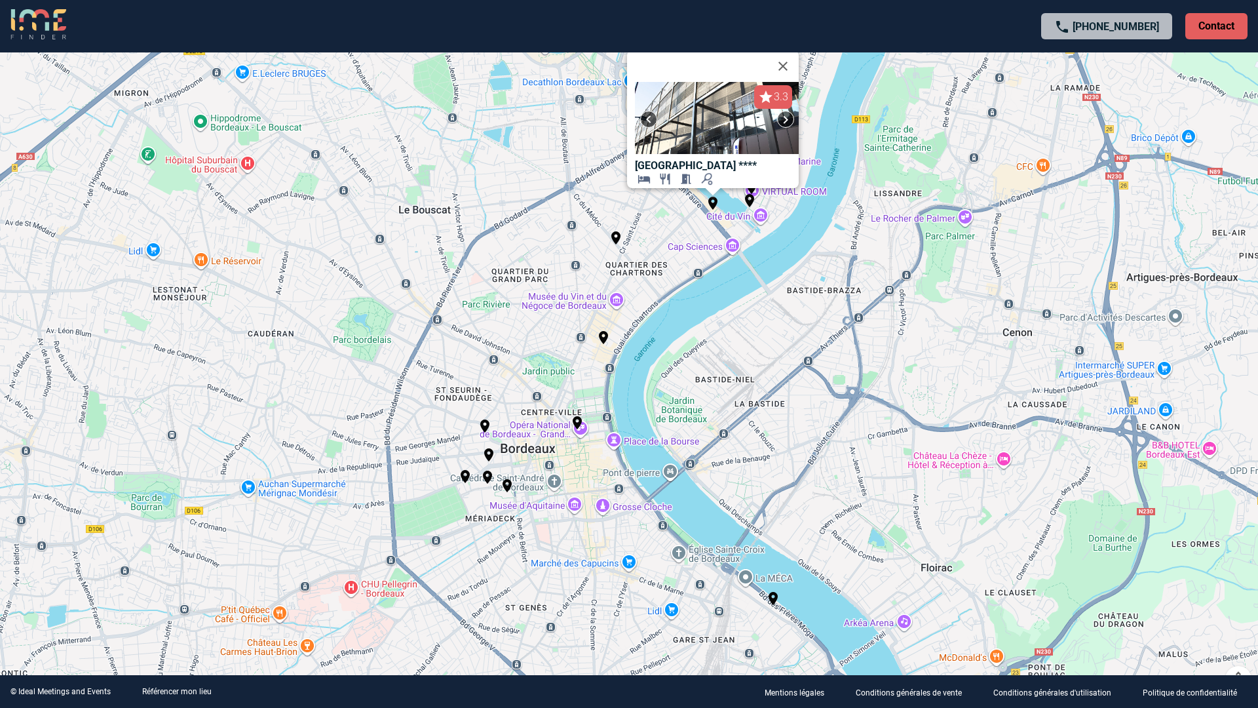
click at [1235, 28] on button "Passer en plein écran" at bounding box center [1239, 20] width 26 height 26
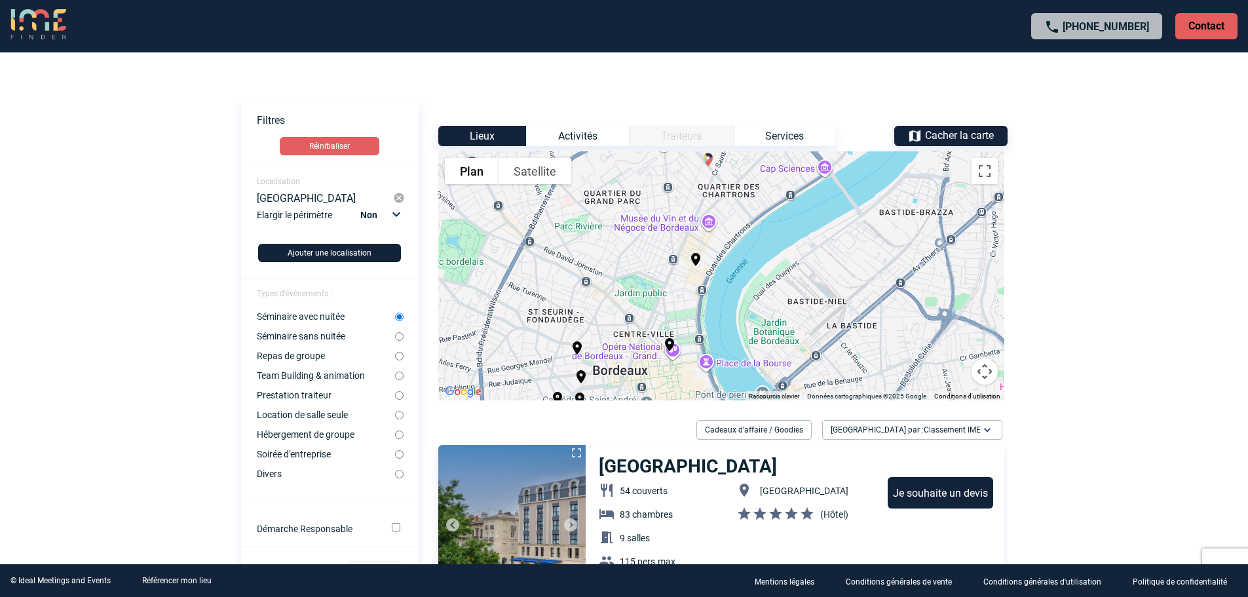
click at [707, 166] on img "Mercure Bordeaux Château Chartrons" at bounding box center [709, 160] width 16 height 16
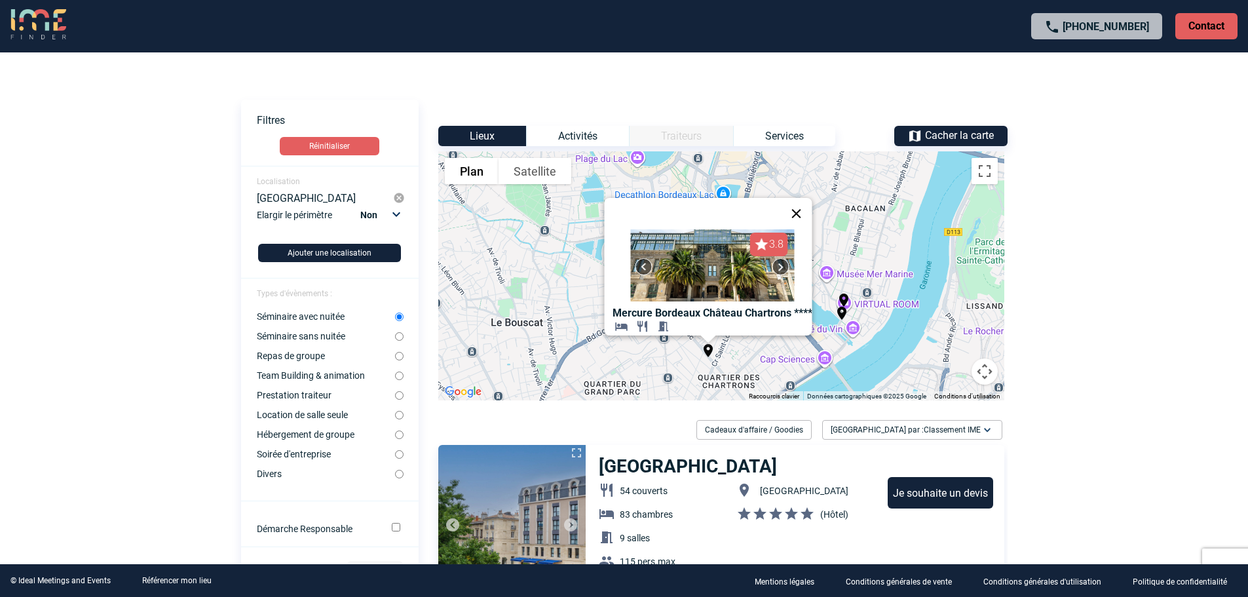
click at [803, 213] on button "Fermer" at bounding box center [796, 213] width 31 height 31
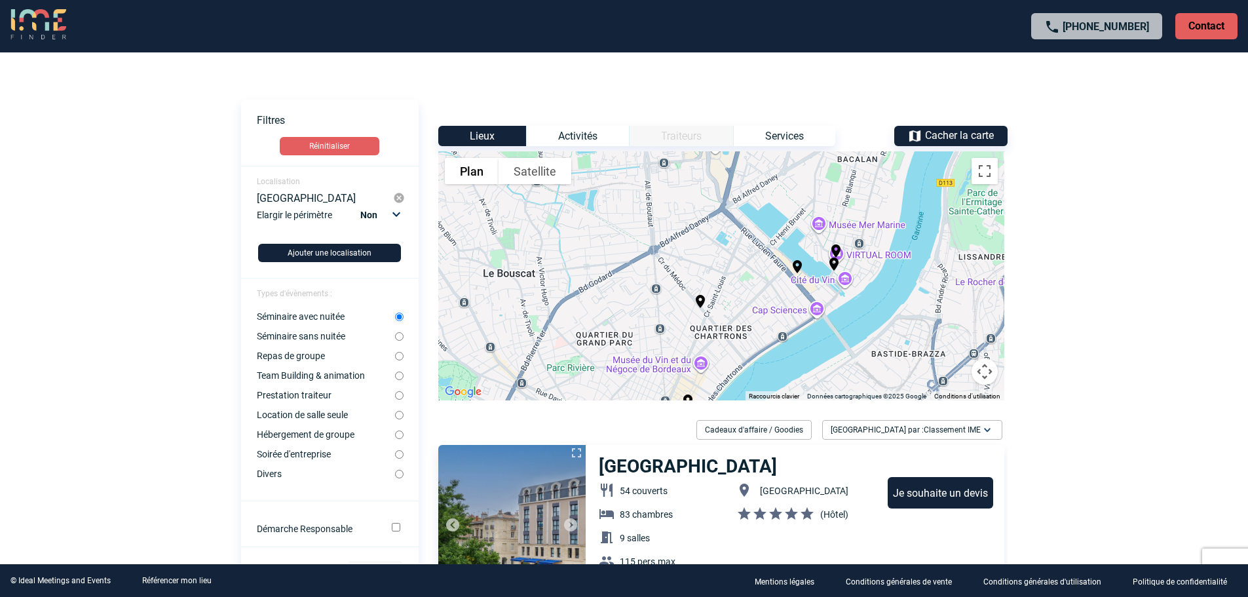
drag, startPoint x: 706, startPoint y: 322, endPoint x: 699, endPoint y: 271, distance: 51.1
click at [699, 271] on div "Pour activer le glissement avec le clavier, appuyez sur Alt+Entrée. Une fois ce…" at bounding box center [721, 275] width 566 height 249
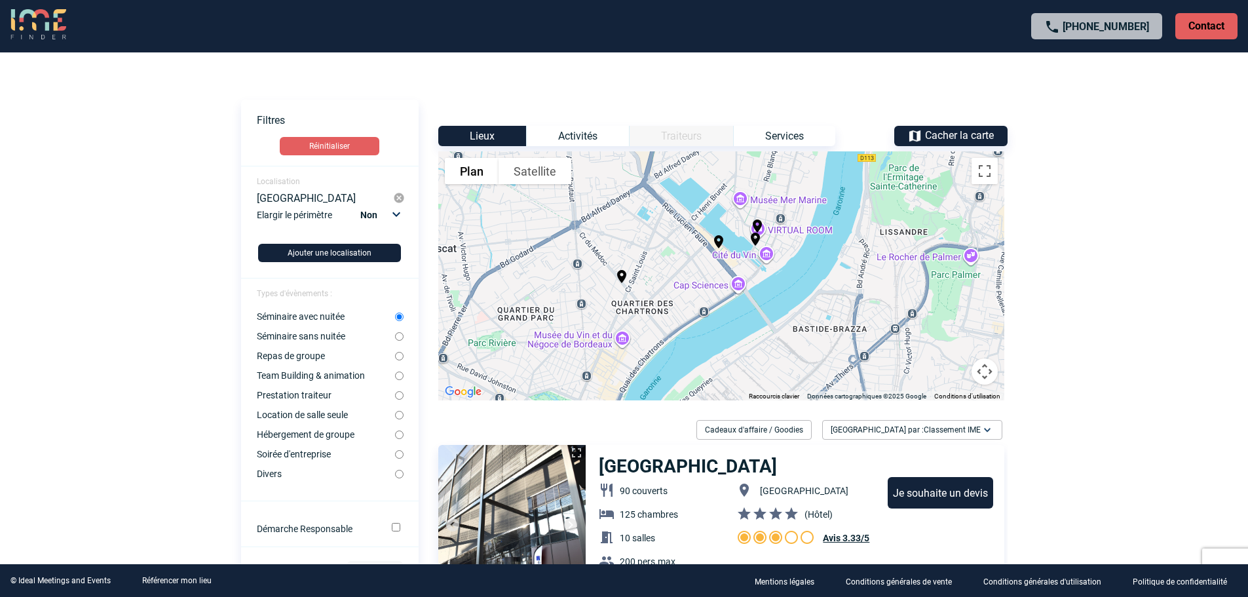
drag, startPoint x: 763, startPoint y: 288, endPoint x: 683, endPoint y: 263, distance: 83.7
click at [683, 263] on div "Pour activer le glissement avec le clavier, appuyez sur Alt+Entrée. Une fois ce…" at bounding box center [721, 275] width 566 height 249
click at [756, 237] on img "Moxy Bordeaux" at bounding box center [756, 239] width 16 height 16
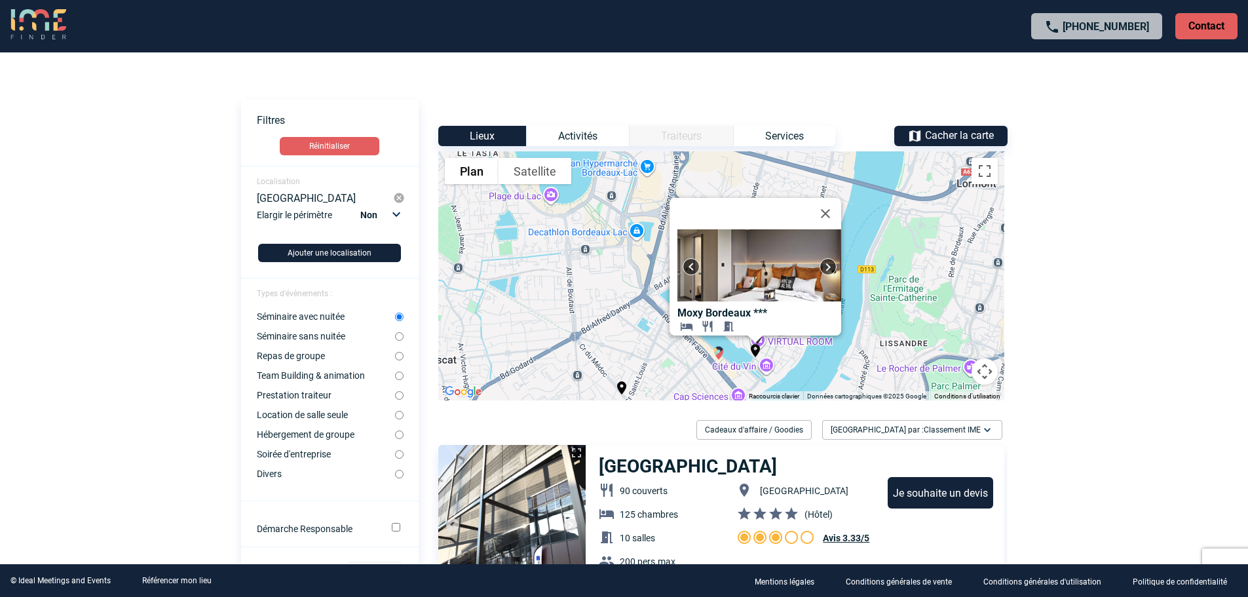
click at [721, 354] on img "Radisson Blu Hotel Bordeaux" at bounding box center [719, 353] width 16 height 16
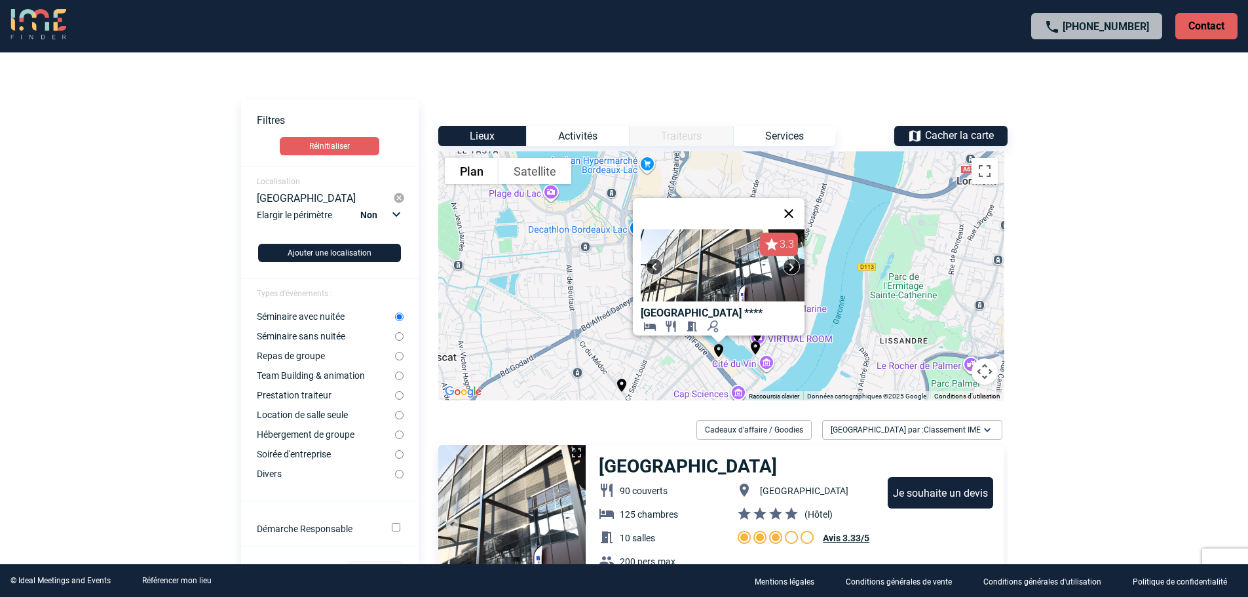
click at [799, 202] on button "Fermer" at bounding box center [788, 213] width 31 height 31
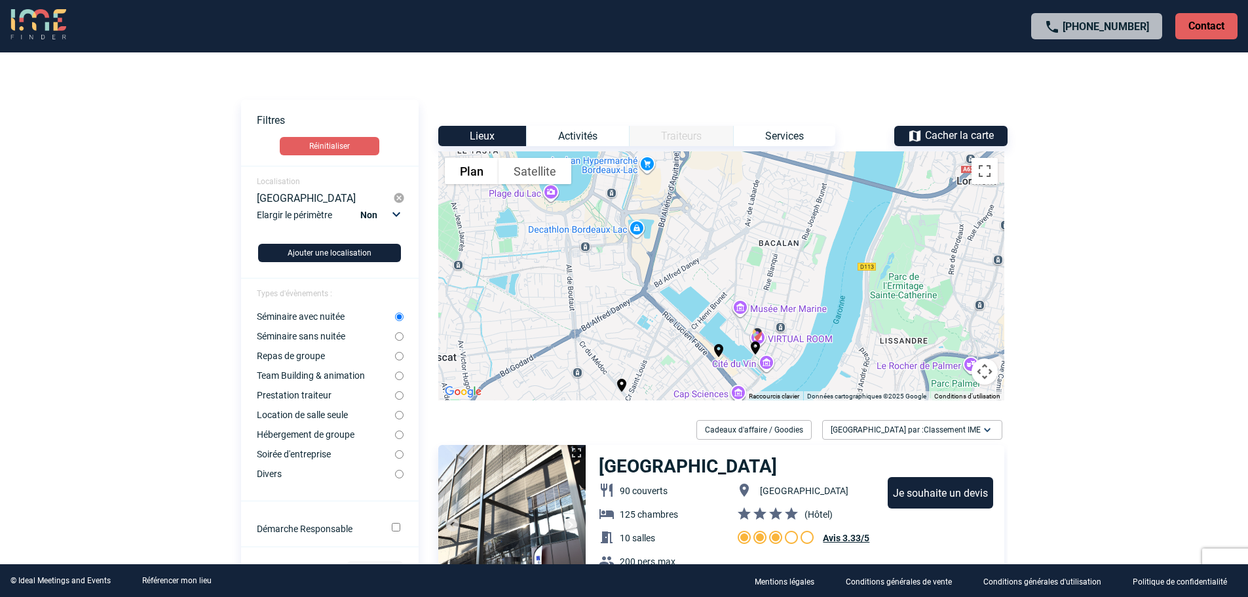
click at [760, 332] on img "Renaissance Bordeaux Hotel" at bounding box center [758, 335] width 16 height 16
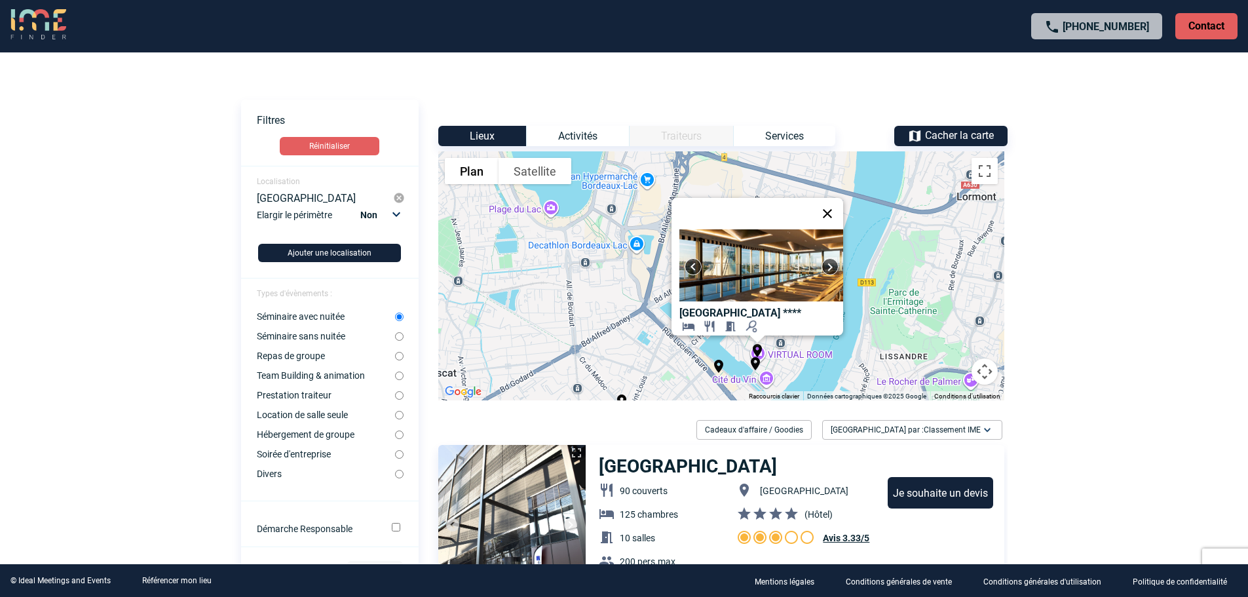
click at [835, 206] on button "Fermer" at bounding box center [827, 213] width 31 height 31
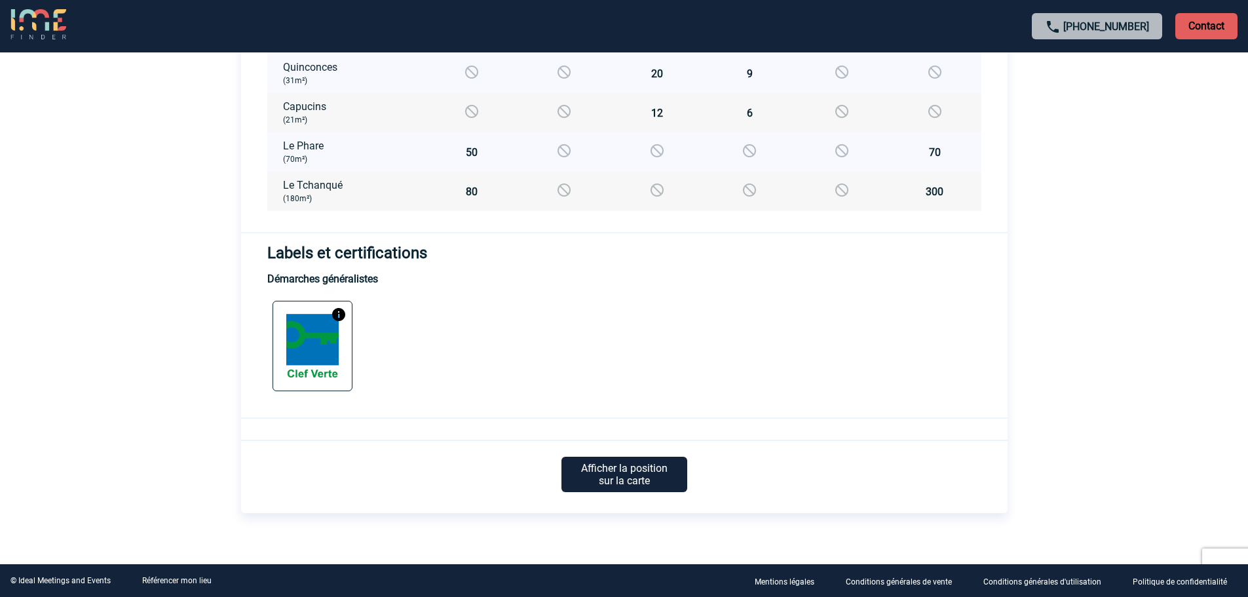
scroll to position [1292, 0]
click at [642, 471] on p "Afficher la position sur la carte" at bounding box center [625, 472] width 126 height 35
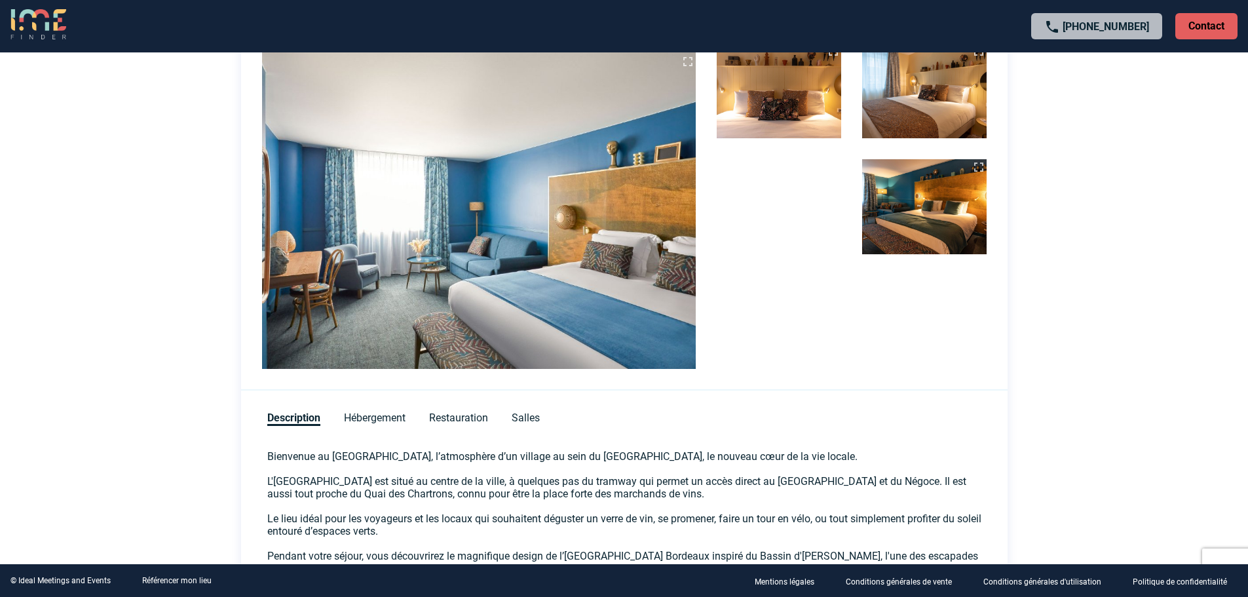
scroll to position [206, 0]
